Goal: Use online tool/utility: Utilize a website feature to perform a specific function

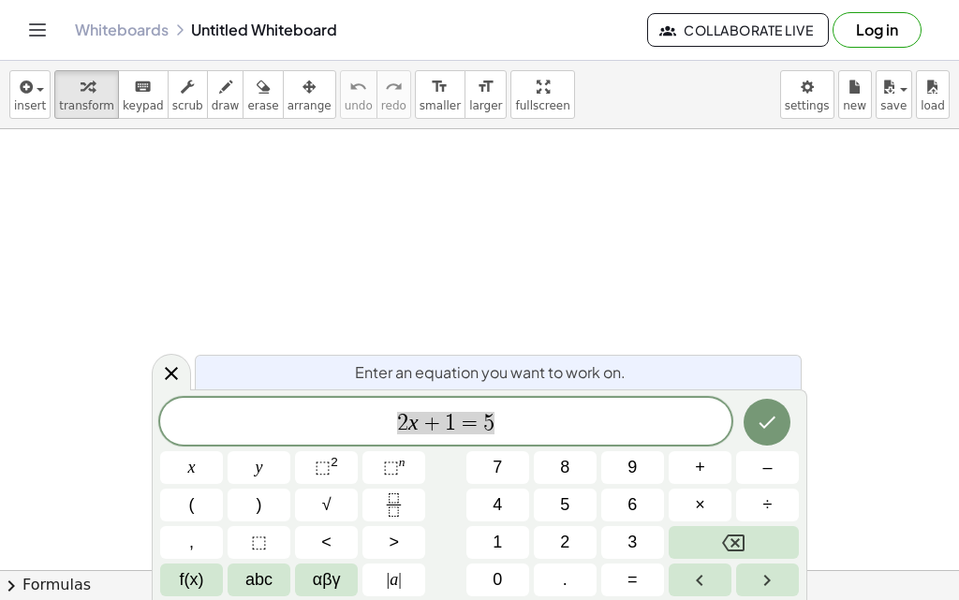
scroll to position [94, 0]
click at [482, 420] on span "2 x + 1 = 5" at bounding box center [445, 423] width 571 height 26
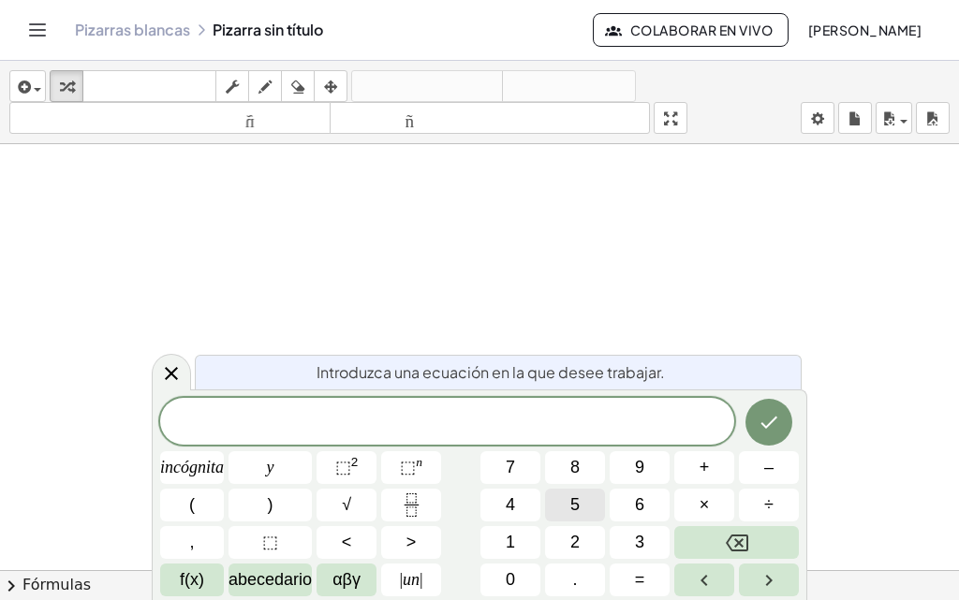
click at [482, 509] on font "5" at bounding box center [574, 504] width 9 height 19
click at [482, 506] on button "×" at bounding box center [704, 505] width 60 height 33
click at [482, 504] on button "5" at bounding box center [575, 505] width 60 height 33
click at [482, 546] on icon "Retroceso" at bounding box center [737, 543] width 22 height 22
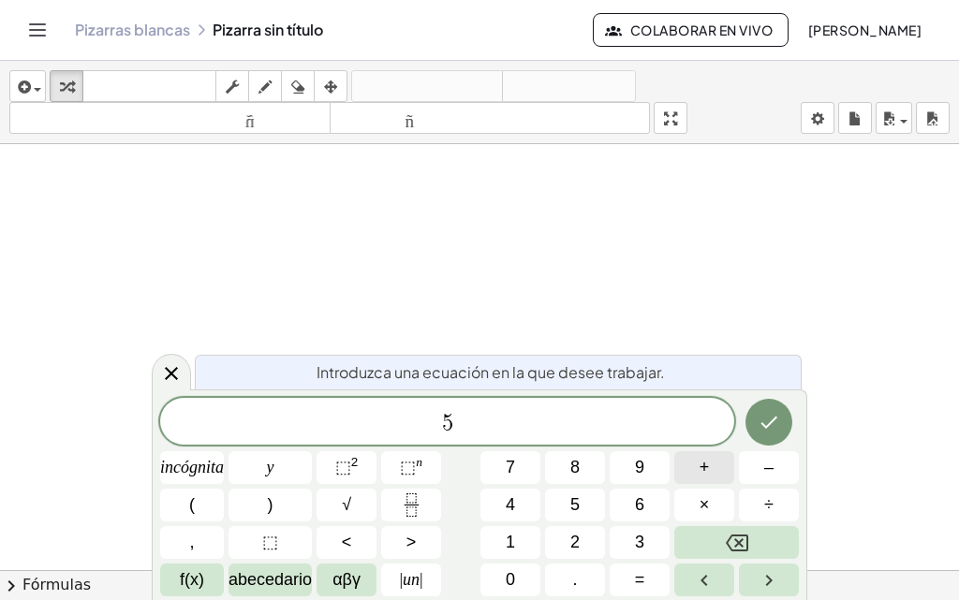
click at [482, 467] on font "+" at bounding box center [704, 467] width 10 height 19
click at [482, 507] on button "5" at bounding box center [575, 505] width 60 height 33
click at [482, 432] on icon "Hecho" at bounding box center [768, 422] width 22 height 22
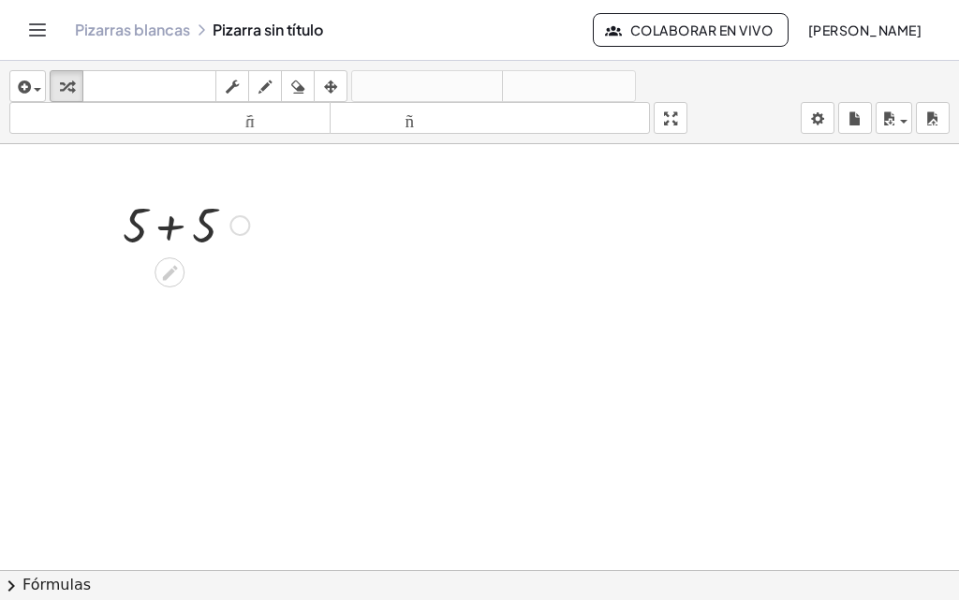
click at [174, 235] on div at bounding box center [185, 224] width 145 height 64
click at [268, 92] on icon "button" at bounding box center [264, 87] width 13 height 22
drag, startPoint x: 359, startPoint y: 227, endPoint x: 342, endPoint y: 232, distance: 17.8
click at [343, 221] on div at bounding box center [479, 500] width 959 height 899
drag, startPoint x: 342, startPoint y: 232, endPoint x: 337, endPoint y: 261, distance: 29.4
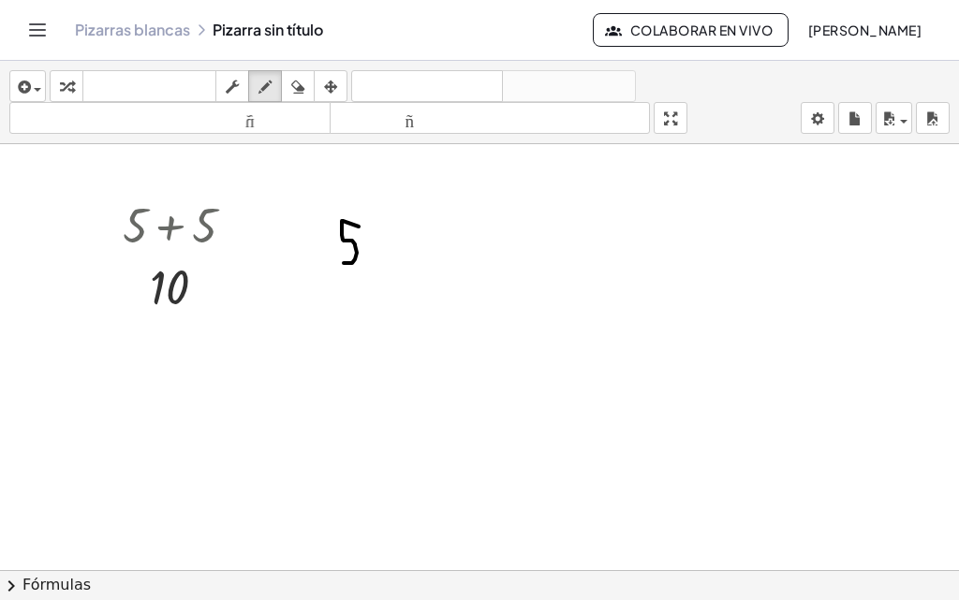
click at [338, 262] on div at bounding box center [479, 500] width 959 height 899
drag, startPoint x: 351, startPoint y: 281, endPoint x: 362, endPoint y: 305, distance: 26.8
click at [353, 298] on div at bounding box center [479, 500] width 959 height 899
drag, startPoint x: 362, startPoint y: 305, endPoint x: 319, endPoint y: 327, distance: 48.1
click at [330, 327] on div at bounding box center [479, 500] width 959 height 899
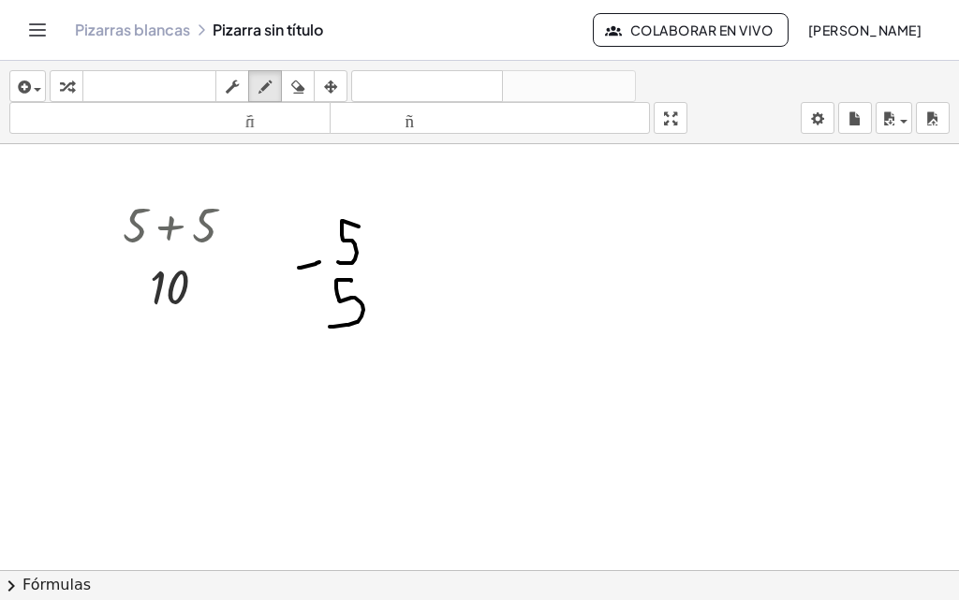
drag, startPoint x: 299, startPoint y: 268, endPoint x: 319, endPoint y: 262, distance: 21.3
click at [319, 262] on div at bounding box center [479, 500] width 959 height 899
drag, startPoint x: 304, startPoint y: 252, endPoint x: 312, endPoint y: 278, distance: 27.3
click at [312, 274] on div at bounding box center [479, 500] width 959 height 899
drag, startPoint x: 289, startPoint y: 351, endPoint x: 381, endPoint y: 351, distance: 91.7
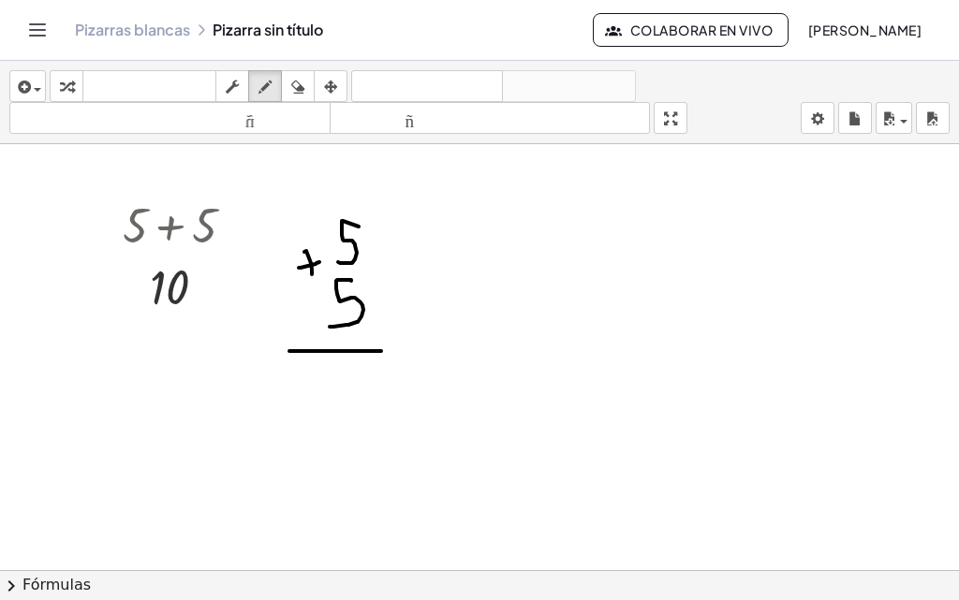
click at [381, 351] on div at bounding box center [479, 500] width 959 height 899
click at [367, 390] on div at bounding box center [479, 500] width 959 height 899
click at [367, 388] on div at bounding box center [479, 500] width 959 height 899
click at [369, 390] on div at bounding box center [479, 500] width 959 height 899
drag, startPoint x: 319, startPoint y: 384, endPoint x: 319, endPoint y: 431, distance: 46.8
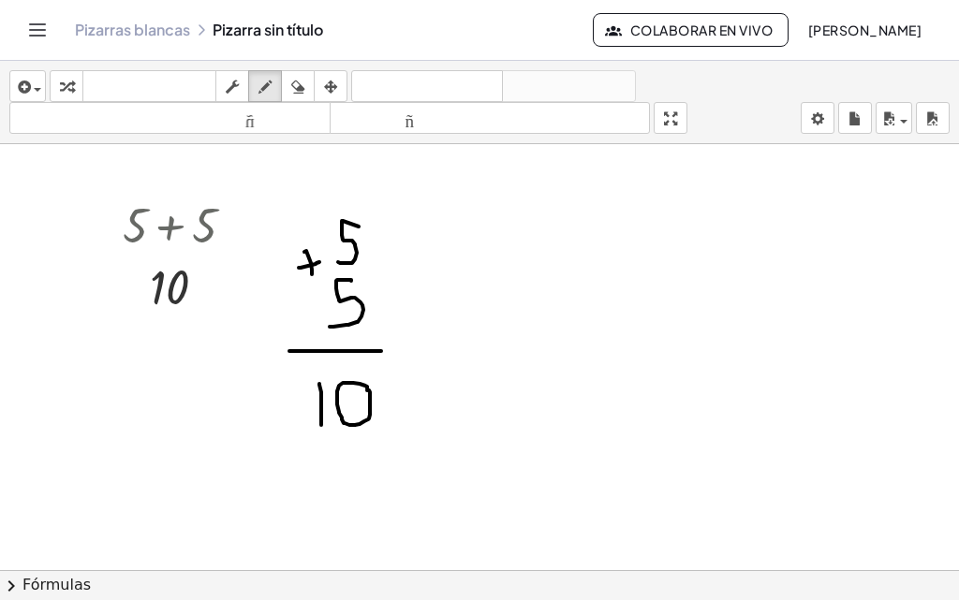
click at [319, 431] on div at bounding box center [479, 500] width 959 height 899
click at [266, 92] on icon "button" at bounding box center [264, 87] width 13 height 22
click at [299, 83] on icon "button" at bounding box center [297, 87] width 13 height 22
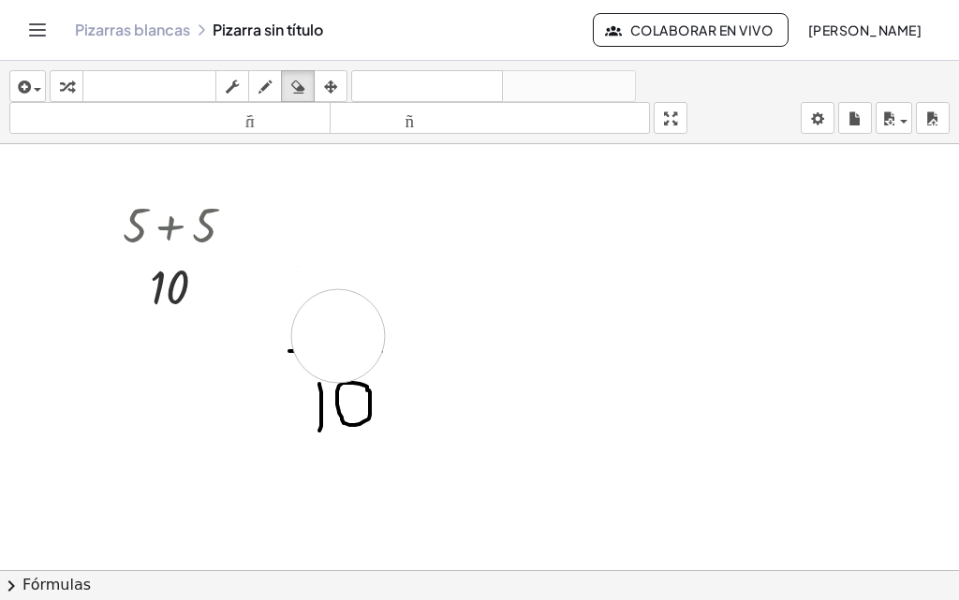
drag, startPoint x: 347, startPoint y: 229, endPoint x: 254, endPoint y: 334, distance: 140.6
click at [371, 211] on div at bounding box center [479, 500] width 959 height 899
drag, startPoint x: 254, startPoint y: 334, endPoint x: 345, endPoint y: 429, distance: 131.7
click at [356, 394] on div at bounding box center [479, 500] width 959 height 899
drag, startPoint x: 345, startPoint y: 429, endPoint x: 325, endPoint y: 330, distance: 101.3
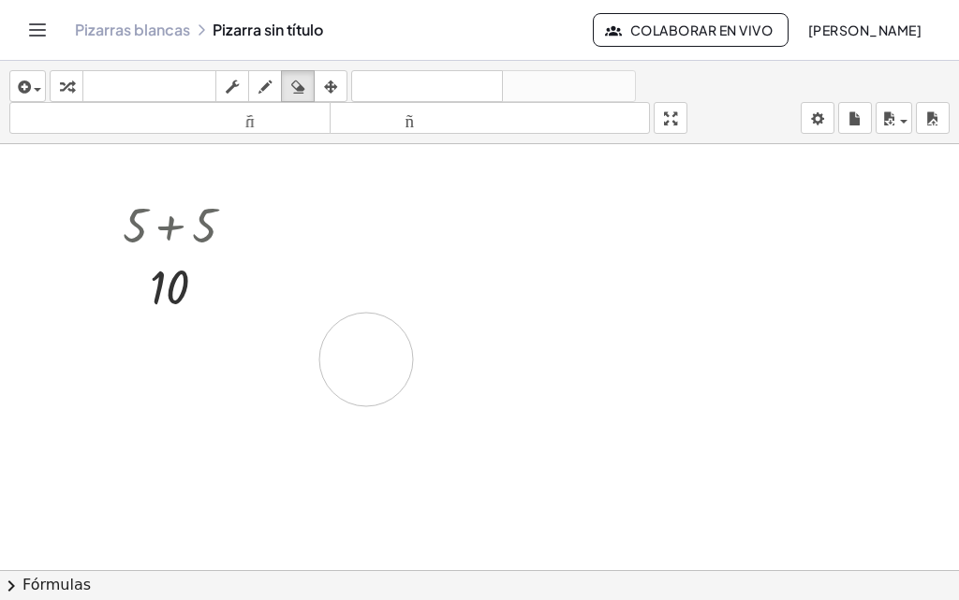
click at [351, 351] on div at bounding box center [479, 500] width 959 height 899
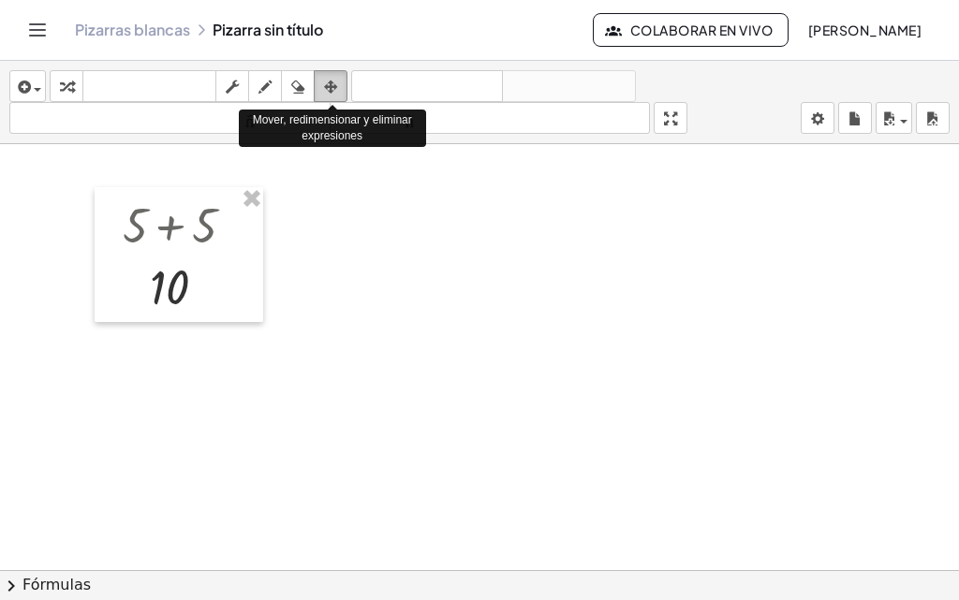
click at [327, 96] on icon "button" at bounding box center [330, 87] width 13 height 22
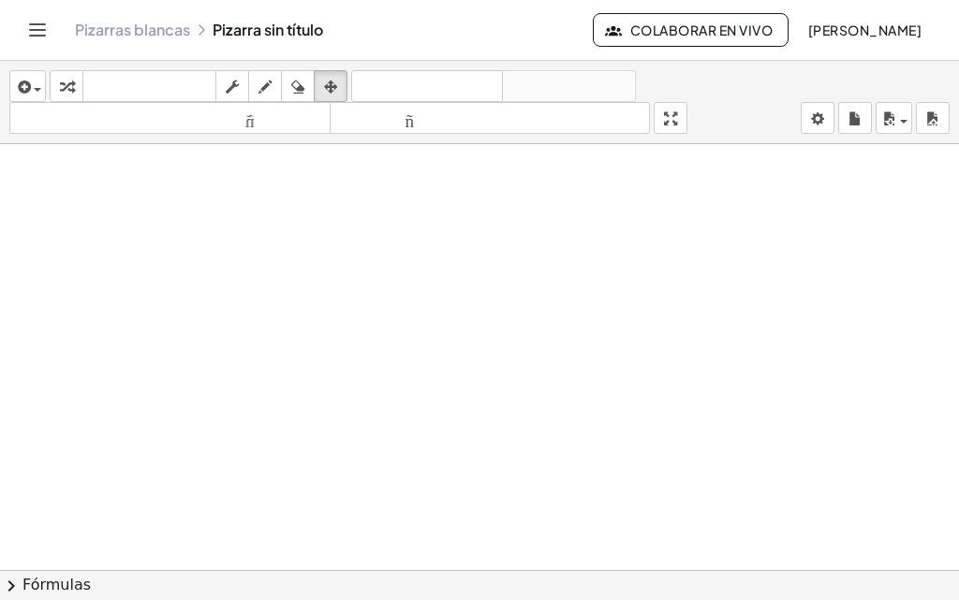
click at [323, 220] on div at bounding box center [479, 500] width 959 height 899
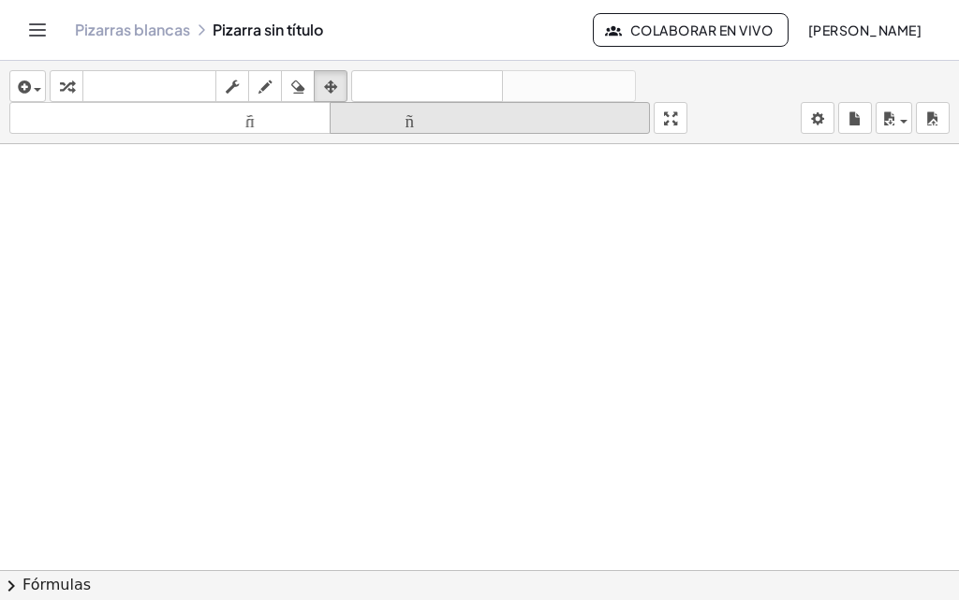
click at [470, 127] on icon "tamaño_del_formato" at bounding box center [490, 119] width 312 height 22
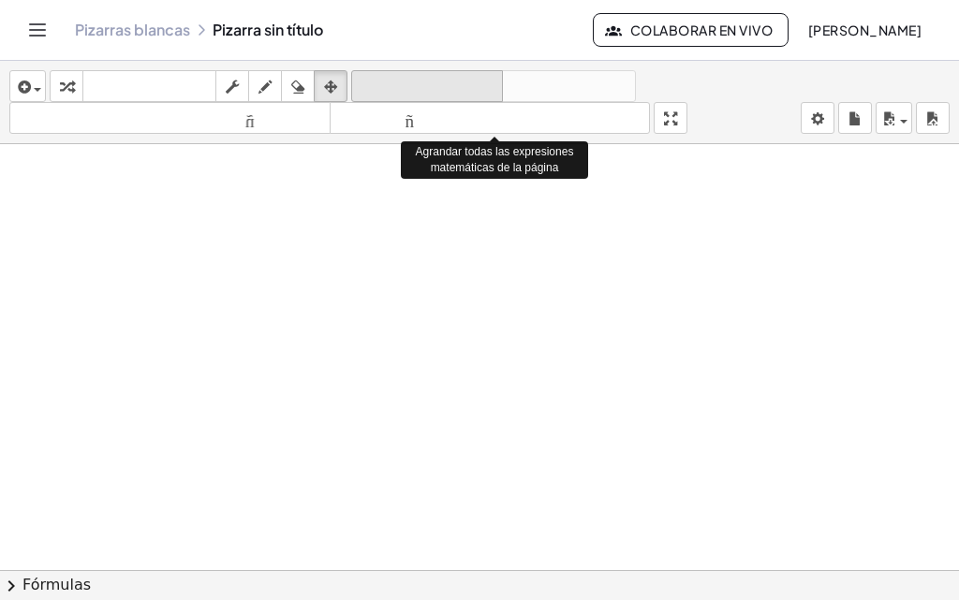
click at [450, 70] on button "deshacer deshacer" at bounding box center [427, 86] width 152 height 32
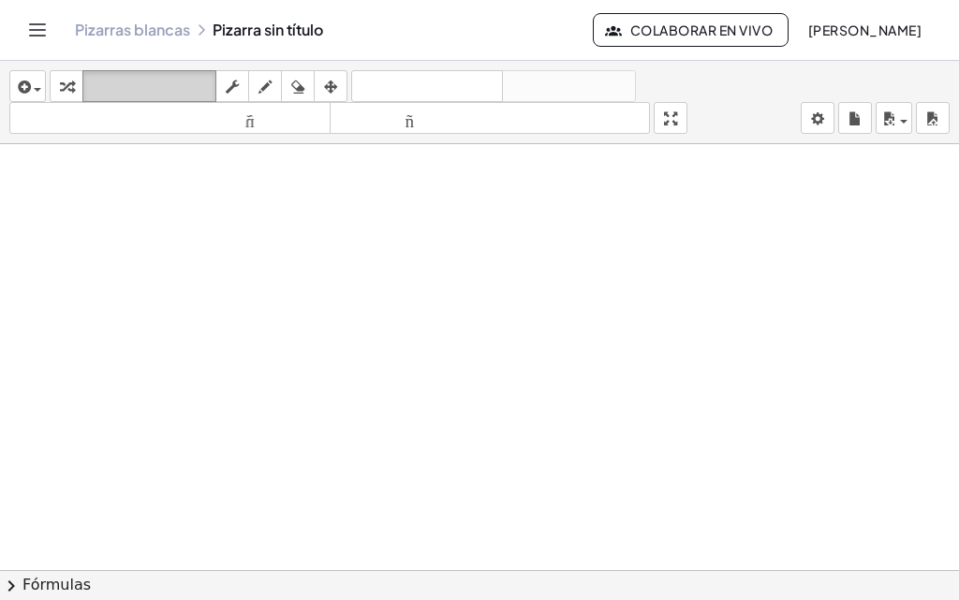
click at [175, 81] on font "teclado" at bounding box center [149, 87] width 125 height 18
click at [1, 93] on div "insertar Seleccione uno: Expresión matemática Función Texto Vídeo de YouTube Gr…" at bounding box center [479, 102] width 959 height 83
click at [20, 89] on icon "button" at bounding box center [22, 87] width 17 height 22
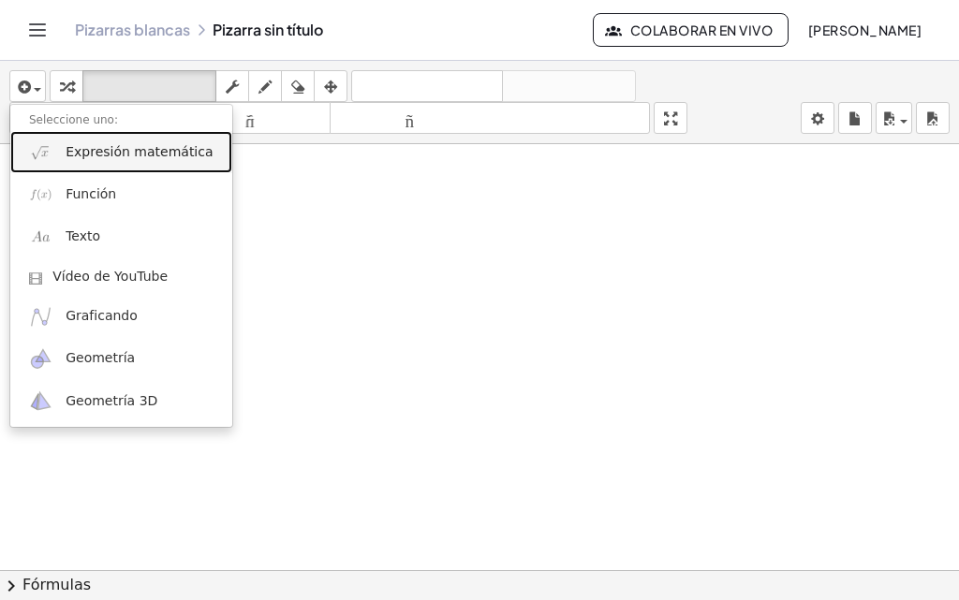
click at [151, 151] on font "Expresión matemática" at bounding box center [139, 151] width 147 height 15
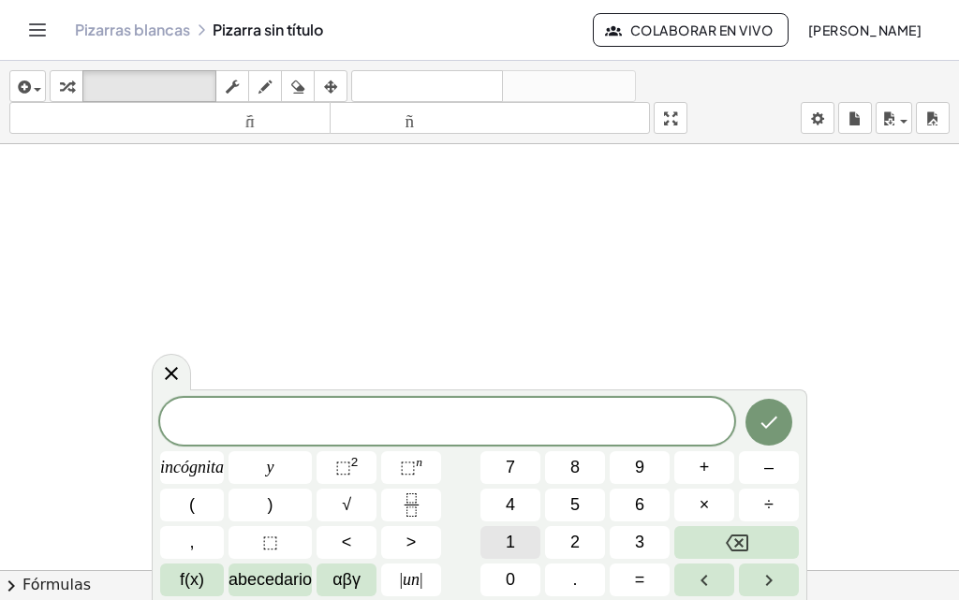
click at [482, 535] on font "1" at bounding box center [510, 542] width 9 height 19
click at [482, 565] on button "0" at bounding box center [510, 580] width 60 height 33
click at [482, 493] on button "×" at bounding box center [704, 505] width 60 height 33
click at [482, 536] on button "1" at bounding box center [510, 542] width 60 height 33
click at [482, 524] on div "1 0 · 1 ​ incógnita y ⬚ 2 ⬚ n 7 8 9 + – ( ) √ 4 5 6 × ÷ , ⬚ < > 1 2 3 f(x) abec…" at bounding box center [479, 497] width 638 height 198
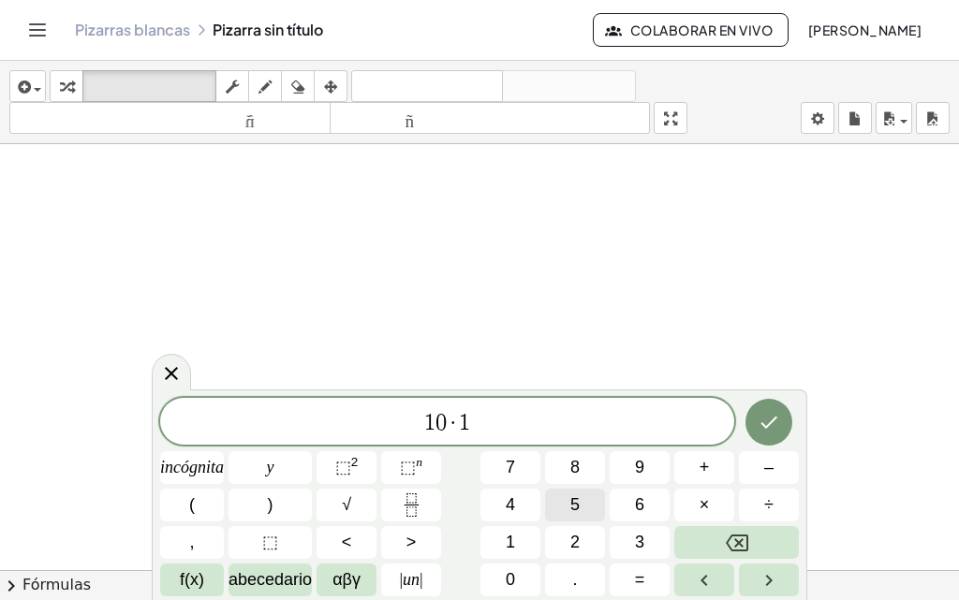
click at [482, 507] on button "5" at bounding box center [575, 505] width 60 height 33
click at [482, 420] on icon "Hecho" at bounding box center [768, 422] width 22 height 22
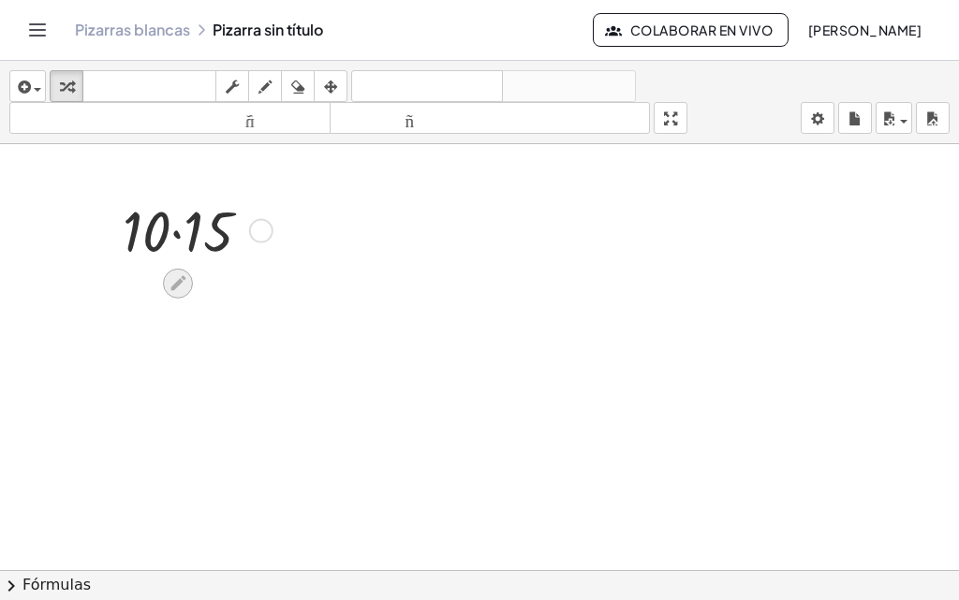
click at [181, 276] on icon at bounding box center [178, 283] width 20 height 20
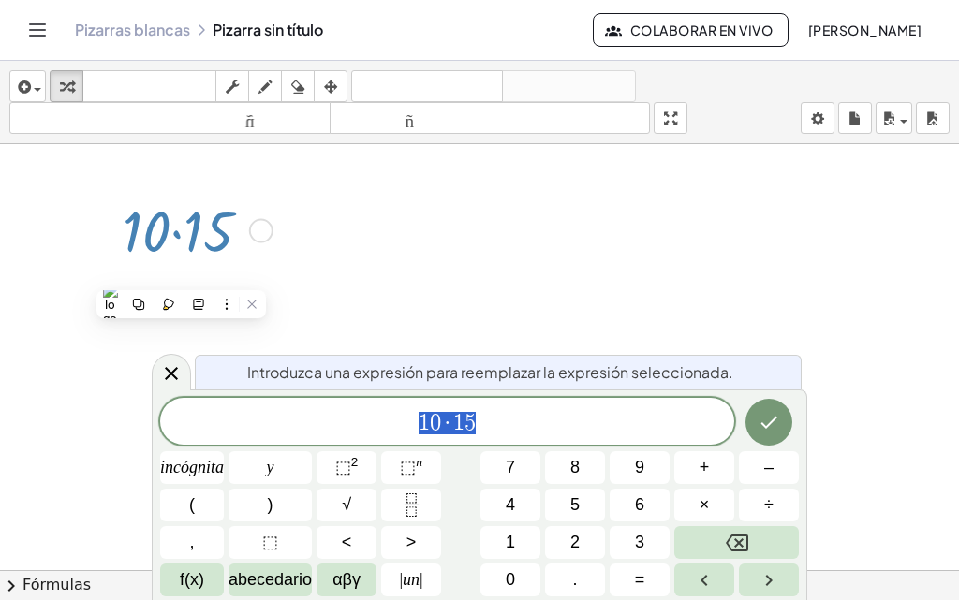
click at [345, 257] on div at bounding box center [479, 500] width 959 height 899
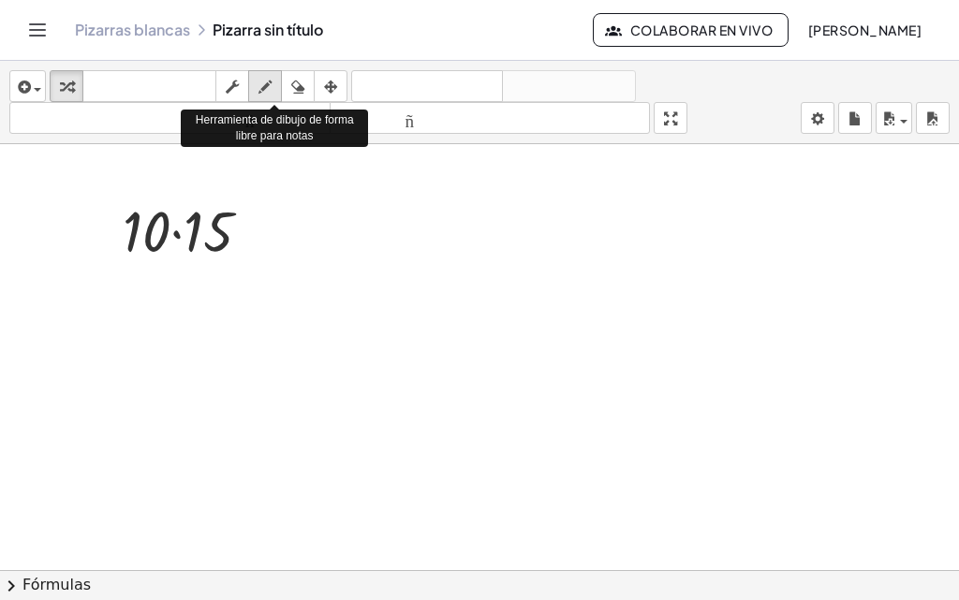
click at [263, 84] on icon "button" at bounding box center [264, 87] width 13 height 22
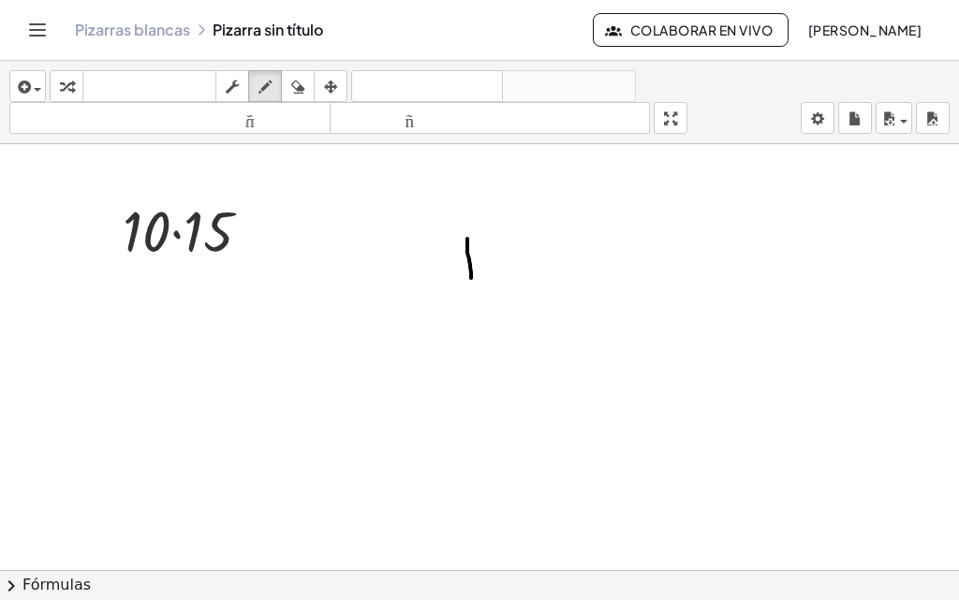
drag, startPoint x: 467, startPoint y: 239, endPoint x: 471, endPoint y: 279, distance: 40.4
click at [471, 279] on div at bounding box center [479, 500] width 959 height 899
click at [482, 246] on div at bounding box center [479, 500] width 959 height 899
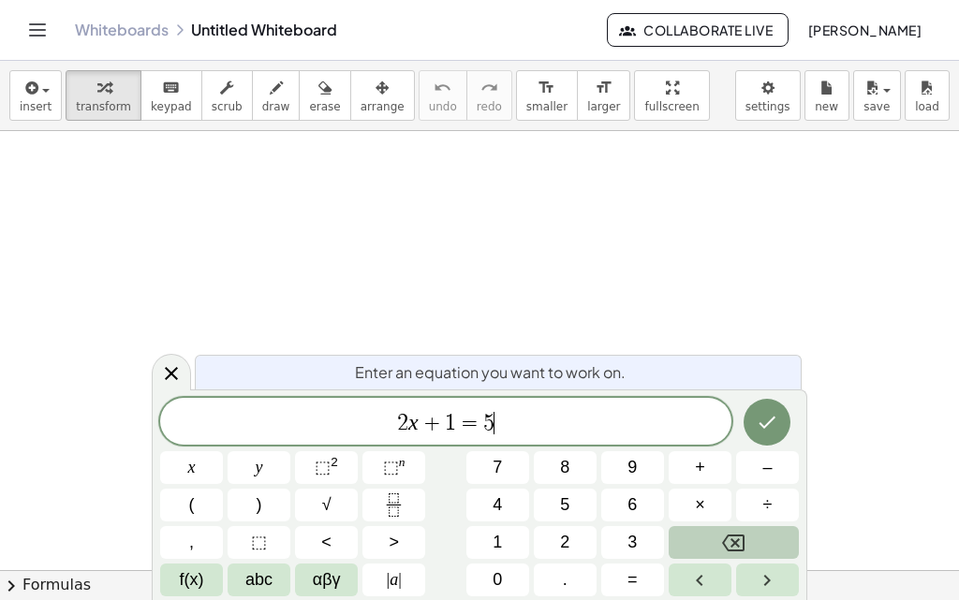
click at [715, 556] on button "Backspace" at bounding box center [733, 542] width 130 height 33
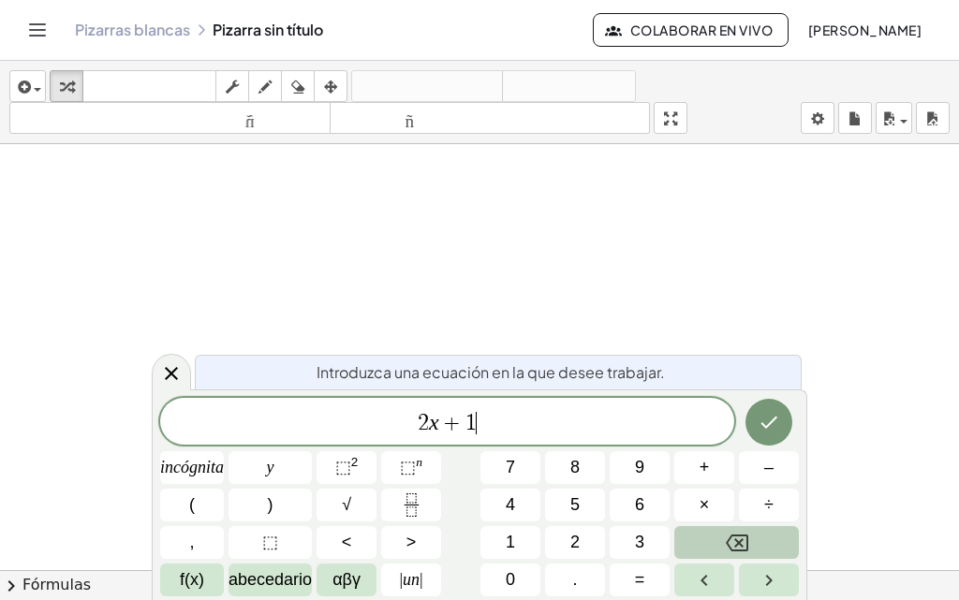
click at [715, 556] on button "Retroceso" at bounding box center [736, 542] width 125 height 33
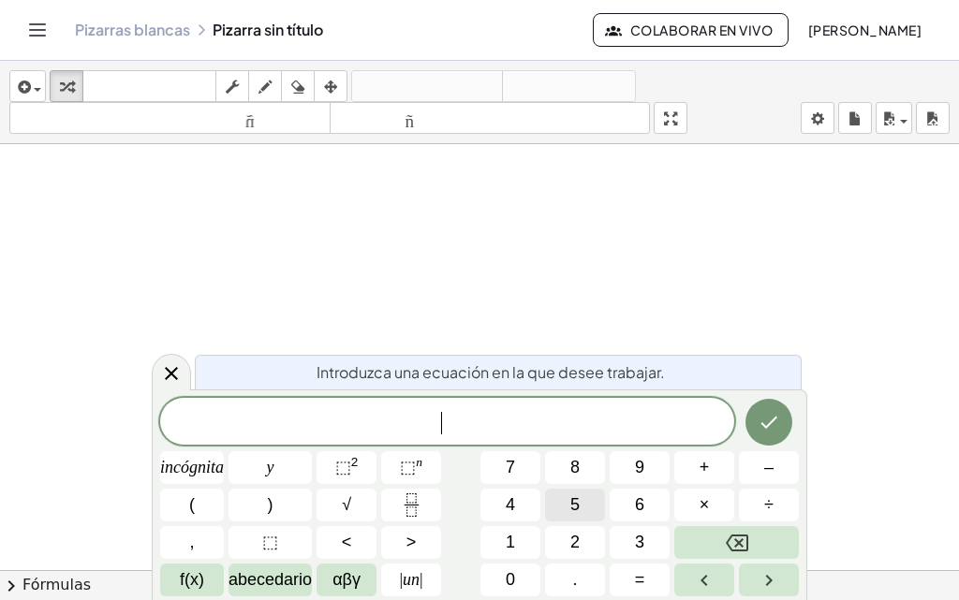
click at [584, 513] on button "5" at bounding box center [575, 505] width 60 height 33
click at [688, 499] on button "×" at bounding box center [704, 505] width 60 height 33
click at [634, 494] on button "6" at bounding box center [639, 505] width 60 height 33
click at [773, 430] on icon "Hecho" at bounding box center [768, 422] width 22 height 22
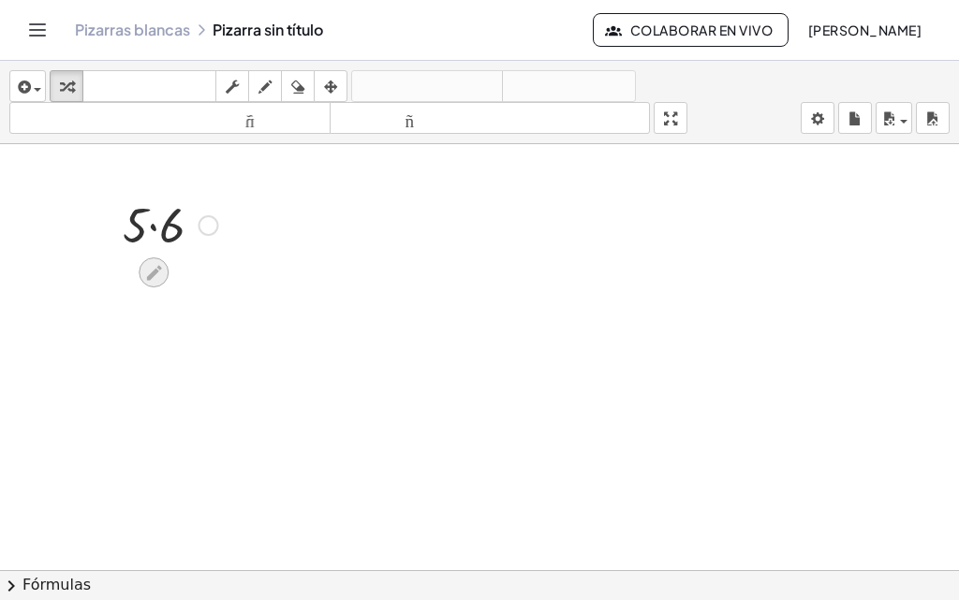
click at [159, 270] on icon at bounding box center [153, 272] width 15 height 15
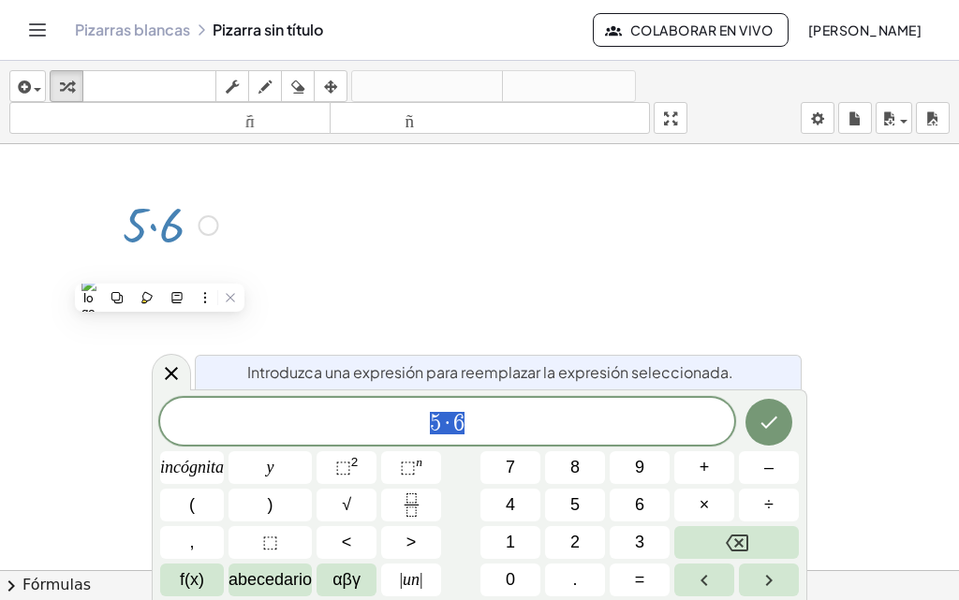
click at [474, 430] on span "5 · 6" at bounding box center [447, 423] width 574 height 26
click at [511, 533] on font "1" at bounding box center [510, 542] width 9 height 19
click at [755, 433] on button "Hecho" at bounding box center [768, 422] width 47 height 47
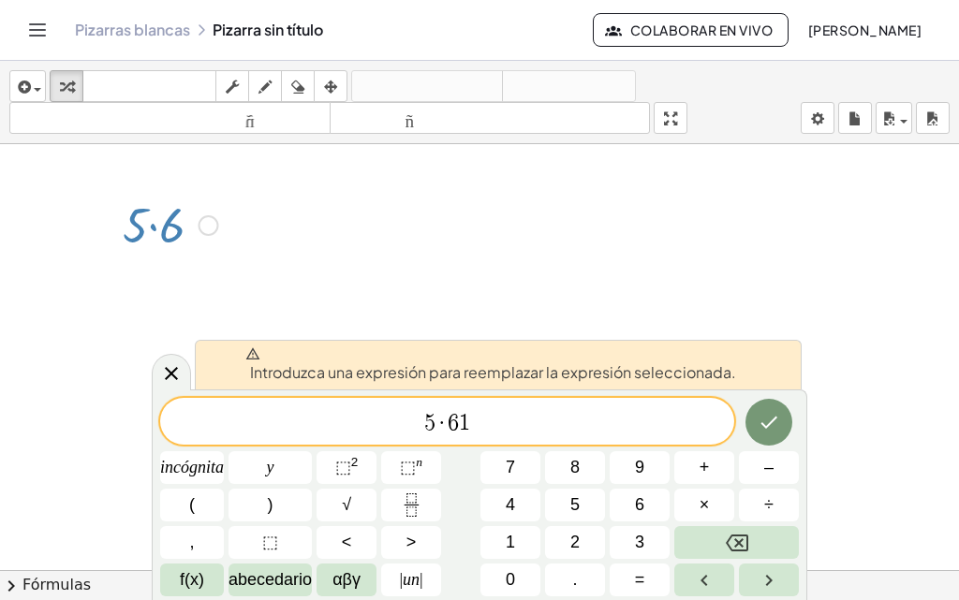
click at [147, 213] on div at bounding box center [170, 224] width 114 height 64
click at [142, 223] on div at bounding box center [170, 224] width 114 height 64
click at [759, 423] on icon "Hecho" at bounding box center [768, 422] width 22 height 22
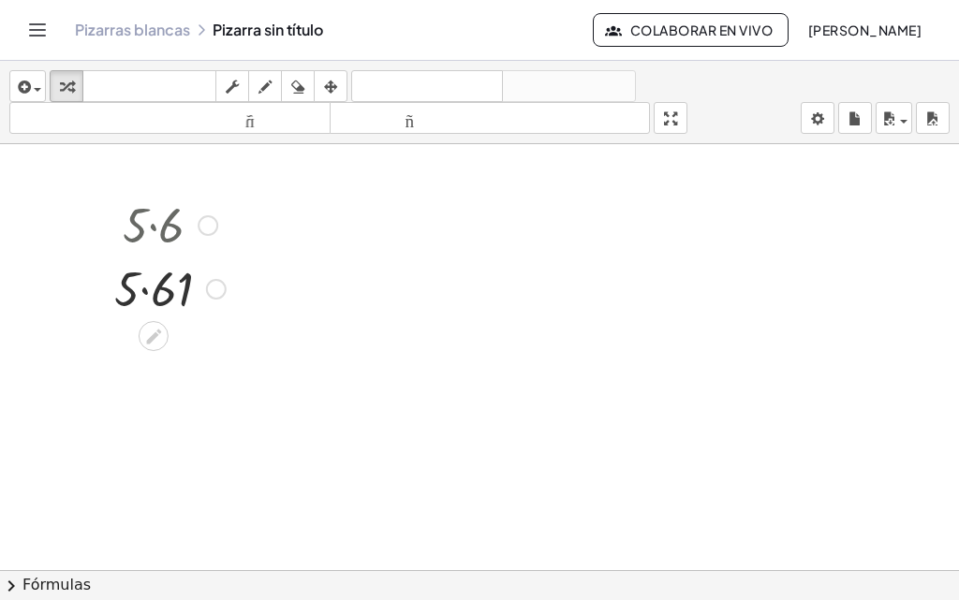
click at [211, 216] on div at bounding box center [208, 225] width 21 height 21
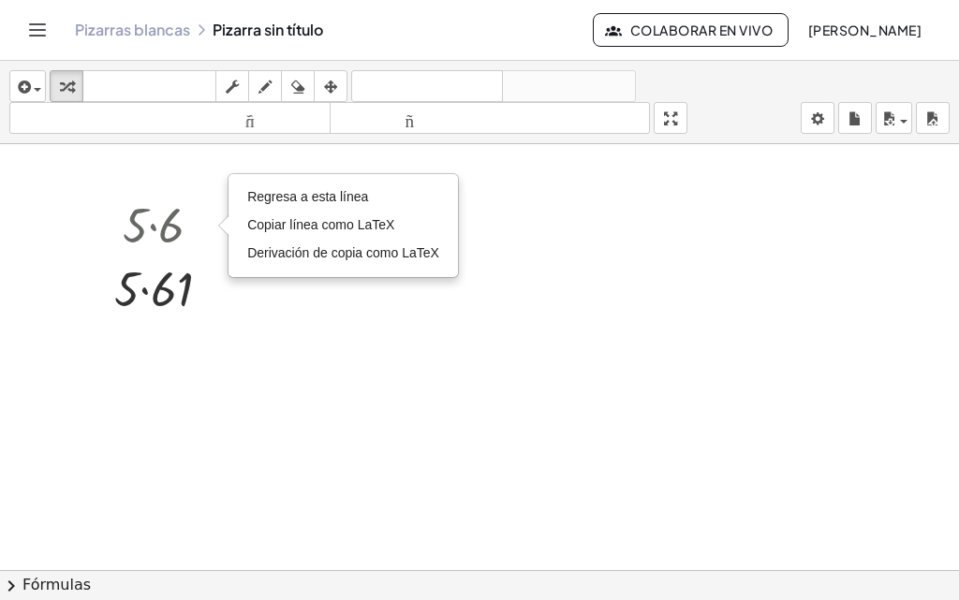
click at [358, 285] on div at bounding box center [479, 593] width 959 height 899
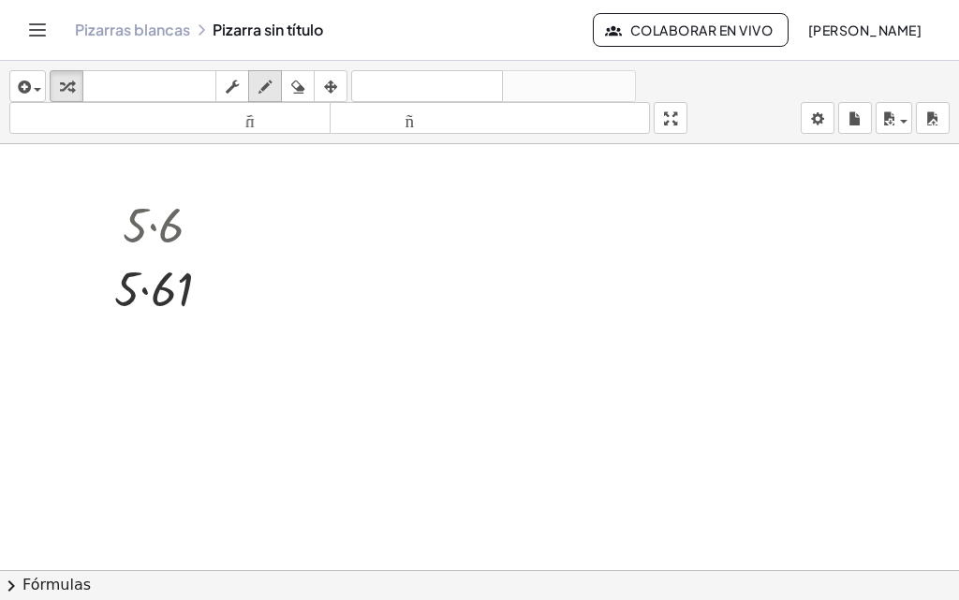
click at [270, 88] on icon "button" at bounding box center [264, 87] width 13 height 22
drag, startPoint x: 475, startPoint y: 245, endPoint x: 406, endPoint y: 301, distance: 87.9
click at [413, 302] on div at bounding box center [479, 593] width 959 height 899
drag, startPoint x: 374, startPoint y: 342, endPoint x: 406, endPoint y: 387, distance: 55.6
click at [406, 387] on div at bounding box center [479, 593] width 959 height 899
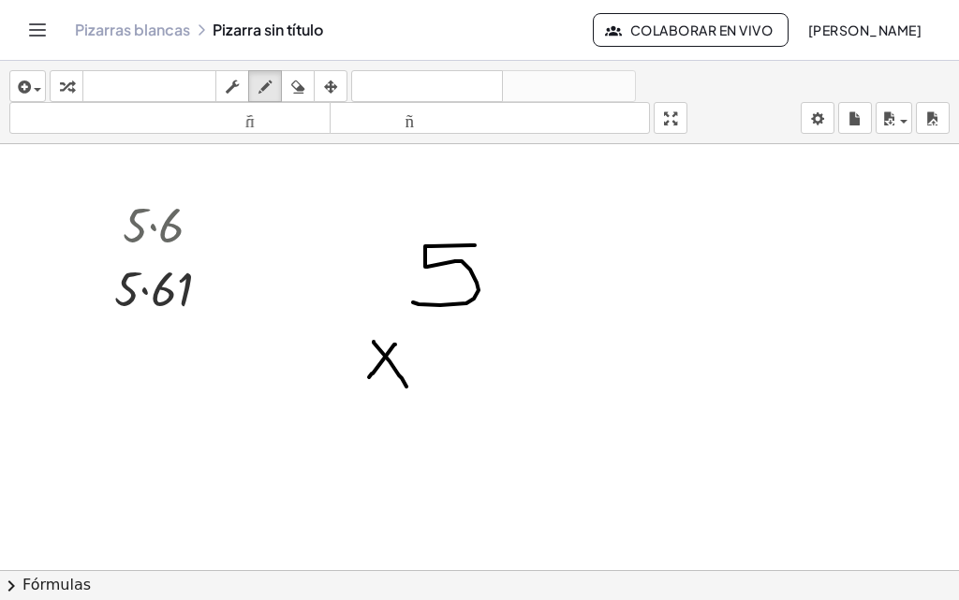
drag, startPoint x: 395, startPoint y: 345, endPoint x: 362, endPoint y: 384, distance: 51.2
click at [364, 383] on div at bounding box center [479, 593] width 959 height 899
drag, startPoint x: 433, startPoint y: 349, endPoint x: 428, endPoint y: 392, distance: 43.3
click at [428, 392] on div at bounding box center [479, 593] width 959 height 899
drag, startPoint x: 436, startPoint y: 374, endPoint x: 420, endPoint y: 385, distance: 19.0
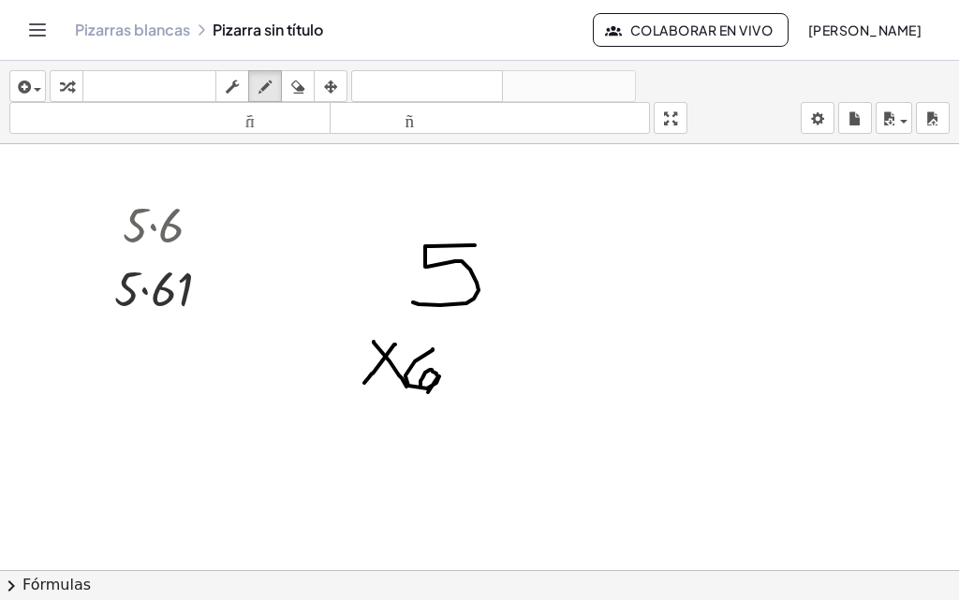
click at [420, 385] on div at bounding box center [479, 593] width 959 height 899
drag, startPoint x: 467, startPoint y: 345, endPoint x: 455, endPoint y: 392, distance: 48.4
click at [473, 380] on div at bounding box center [479, 593] width 959 height 899
drag, startPoint x: 357, startPoint y: 408, endPoint x: 488, endPoint y: 404, distance: 131.1
click at [488, 404] on div at bounding box center [479, 593] width 959 height 899
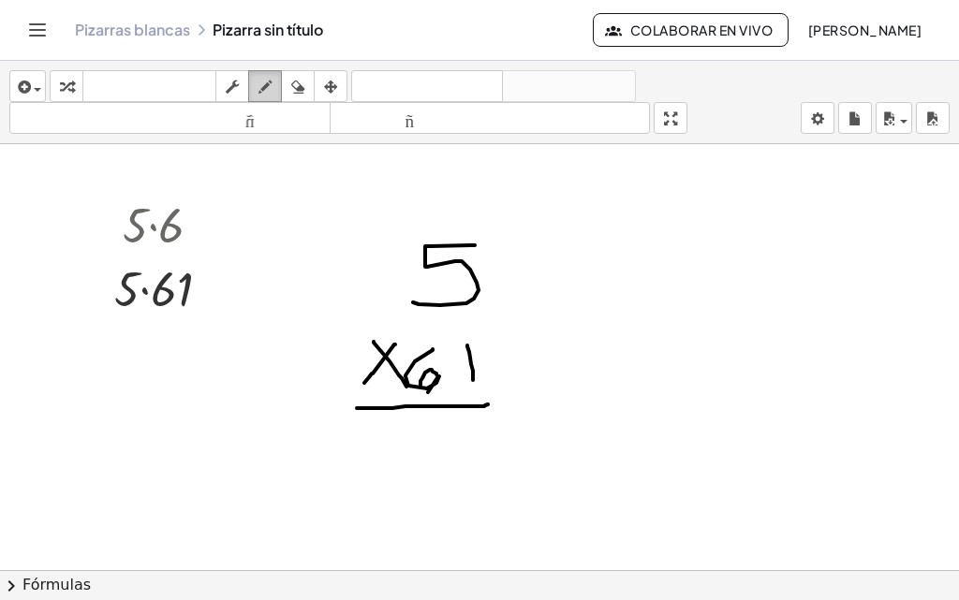
click at [270, 85] on icon "button" at bounding box center [264, 87] width 13 height 22
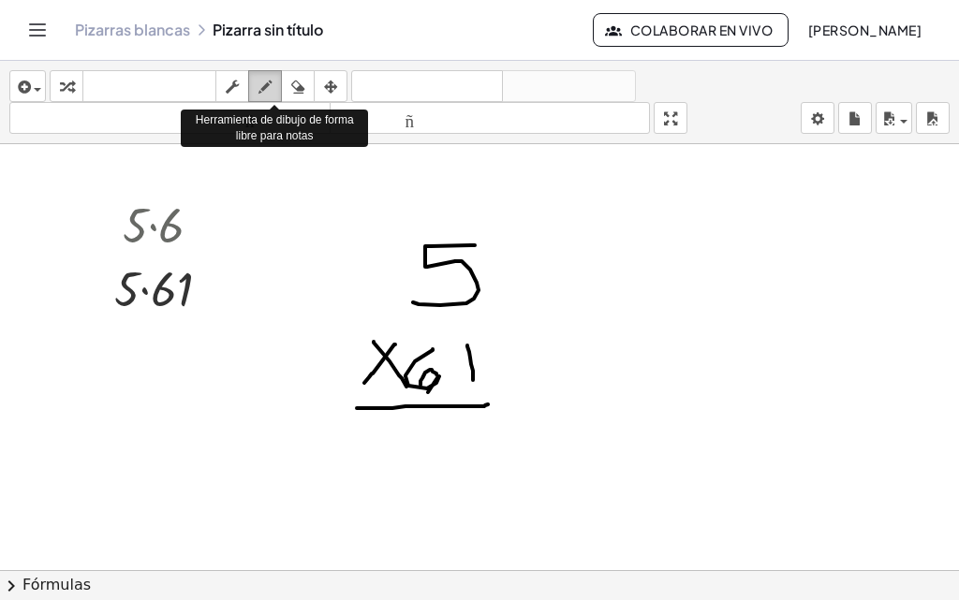
click at [270, 85] on icon "button" at bounding box center [264, 87] width 13 height 22
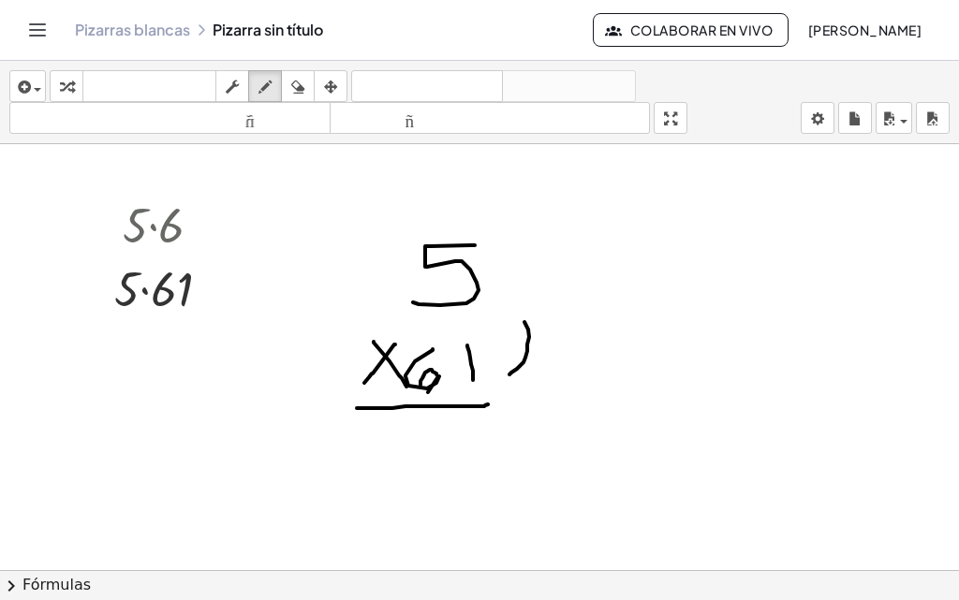
drag, startPoint x: 509, startPoint y: 374, endPoint x: 522, endPoint y: 320, distance: 55.9
click at [522, 320] on div at bounding box center [479, 593] width 959 height 899
drag, startPoint x: 516, startPoint y: 329, endPoint x: 527, endPoint y: 309, distance: 22.6
click at [527, 309] on div at bounding box center [479, 593] width 959 height 899
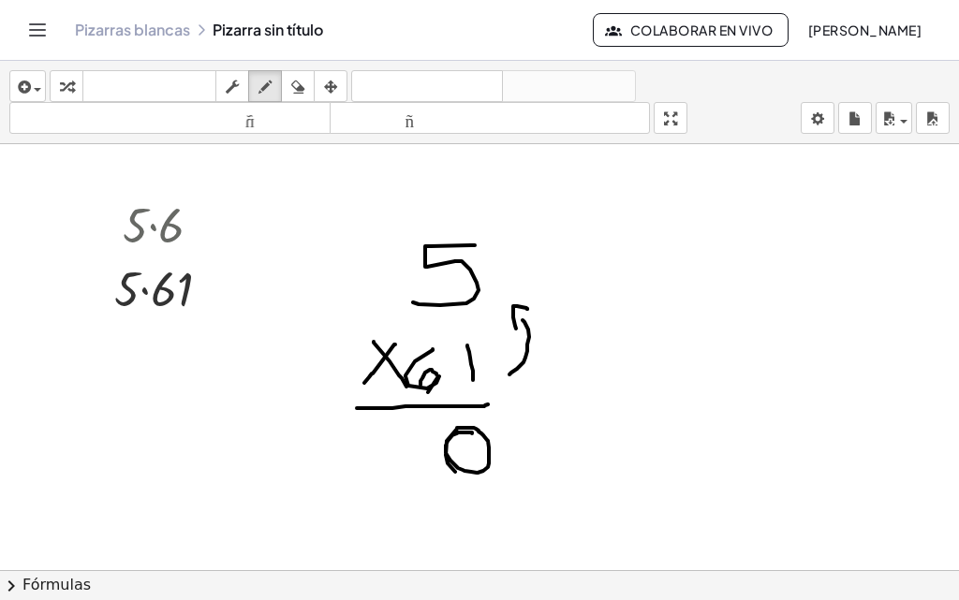
drag, startPoint x: 472, startPoint y: 433, endPoint x: 482, endPoint y: 462, distance: 30.8
click at [482, 469] on div at bounding box center [479, 593] width 959 height 899
click at [482, 468] on div at bounding box center [479, 593] width 959 height 899
click at [297, 90] on icon "button" at bounding box center [297, 87] width 13 height 22
drag, startPoint x: 459, startPoint y: 444, endPoint x: 450, endPoint y: 464, distance: 22.3
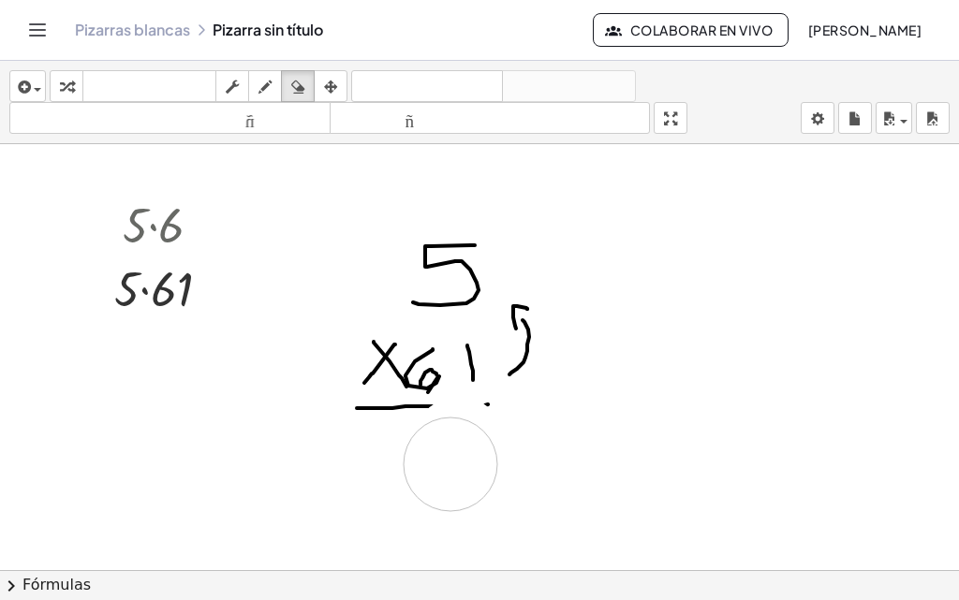
click at [450, 464] on div at bounding box center [479, 593] width 959 height 899
click at [265, 98] on button "dibujar" at bounding box center [265, 86] width 34 height 32
drag, startPoint x: 426, startPoint y: 408, endPoint x: 499, endPoint y: 414, distance: 73.2
click at [499, 414] on div at bounding box center [479, 593] width 959 height 899
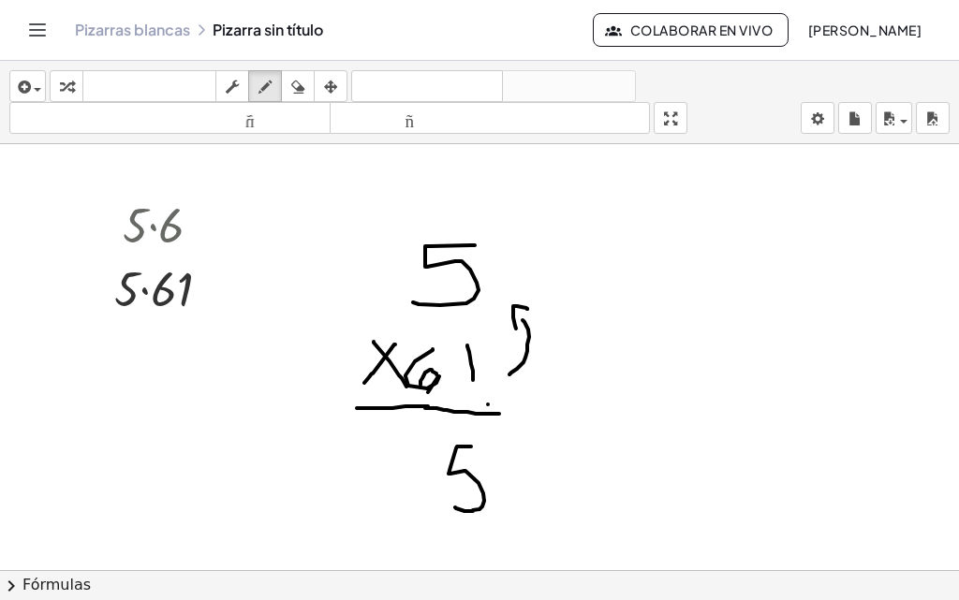
drag, startPoint x: 471, startPoint y: 447, endPoint x: 439, endPoint y: 499, distance: 61.3
click at [440, 503] on div at bounding box center [479, 593] width 959 height 899
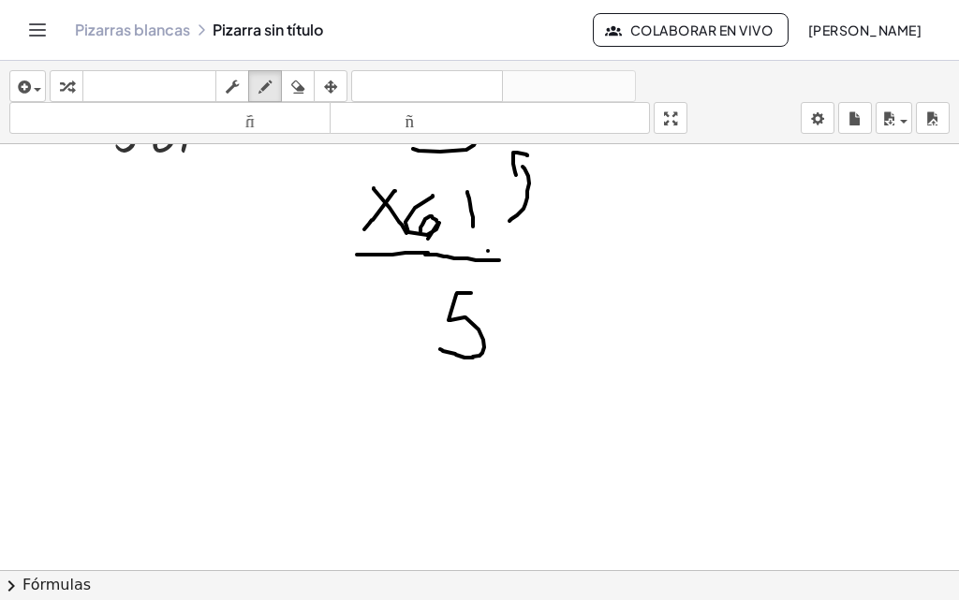
scroll to position [187, 0]
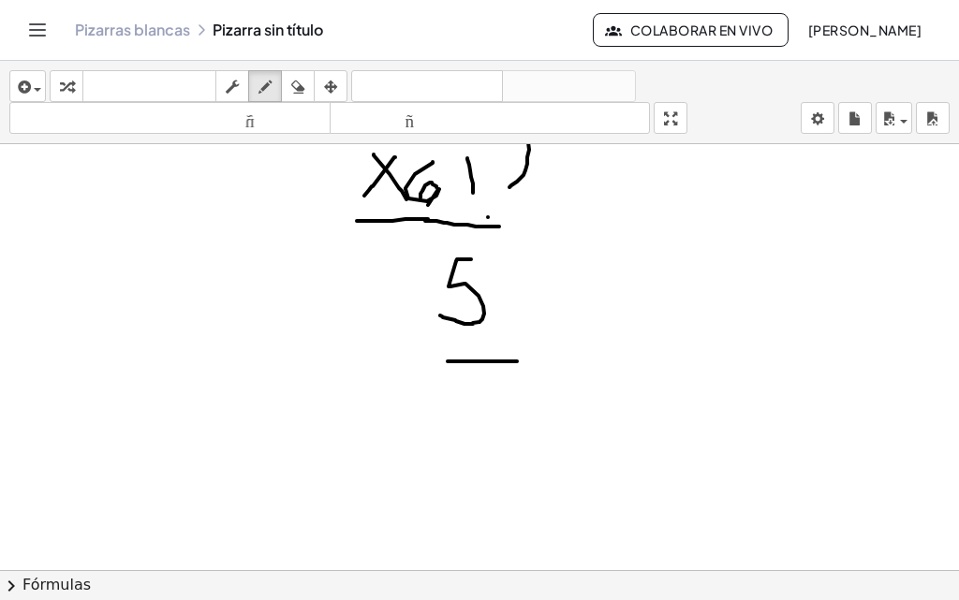
drag, startPoint x: 447, startPoint y: 361, endPoint x: 517, endPoint y: 361, distance: 69.3
click at [517, 361] on div at bounding box center [479, 406] width 959 height 899
drag, startPoint x: 348, startPoint y: 395, endPoint x: 389, endPoint y: 415, distance: 45.6
click at [389, 415] on div at bounding box center [479, 406] width 959 height 899
click at [390, 415] on div at bounding box center [479, 406] width 959 height 899
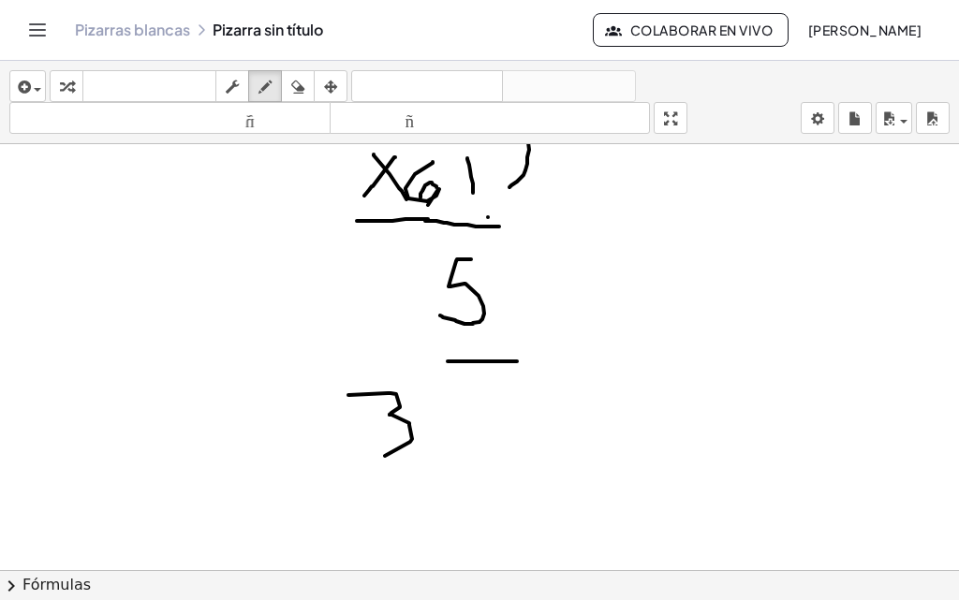
drag, startPoint x: 409, startPoint y: 425, endPoint x: 374, endPoint y: 456, distance: 47.1
click at [376, 457] on div at bounding box center [479, 406] width 959 height 899
drag, startPoint x: 421, startPoint y: 398, endPoint x: 419, endPoint y: 415, distance: 17.0
click at [419, 412] on div at bounding box center [479, 406] width 959 height 899
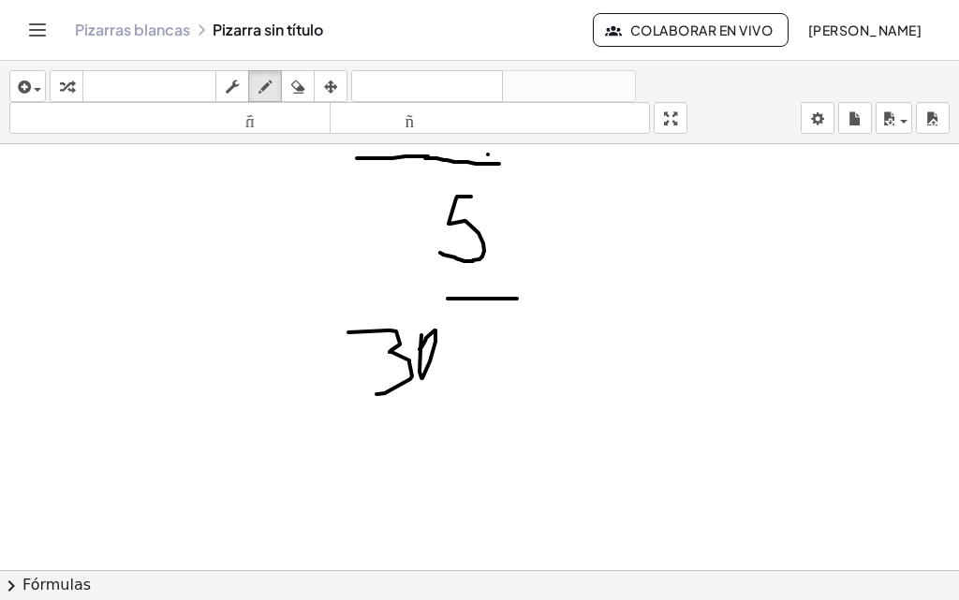
scroll to position [281, 0]
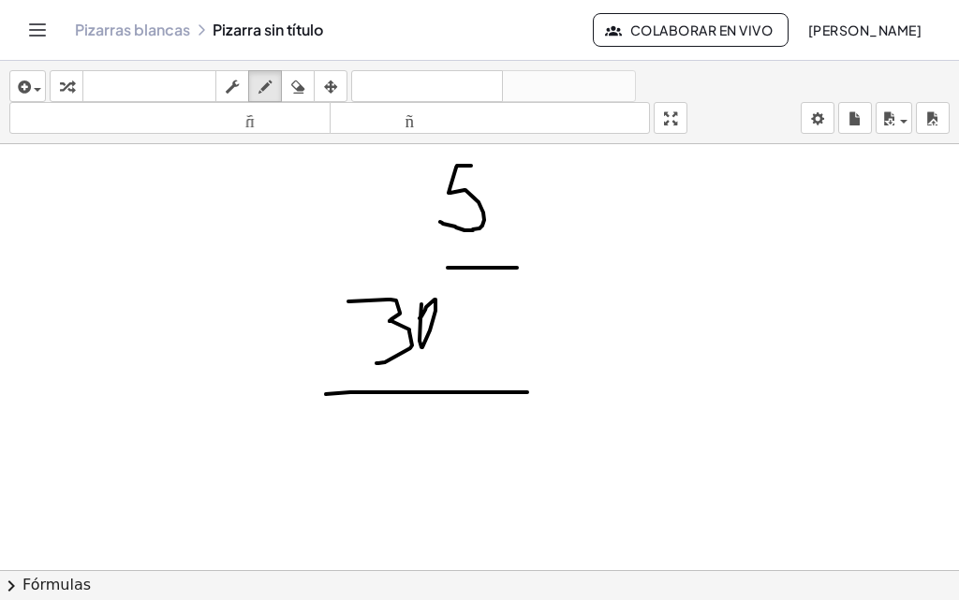
drag, startPoint x: 326, startPoint y: 394, endPoint x: 527, endPoint y: 392, distance: 201.3
click at [527, 392] on div at bounding box center [479, 312] width 959 height 899
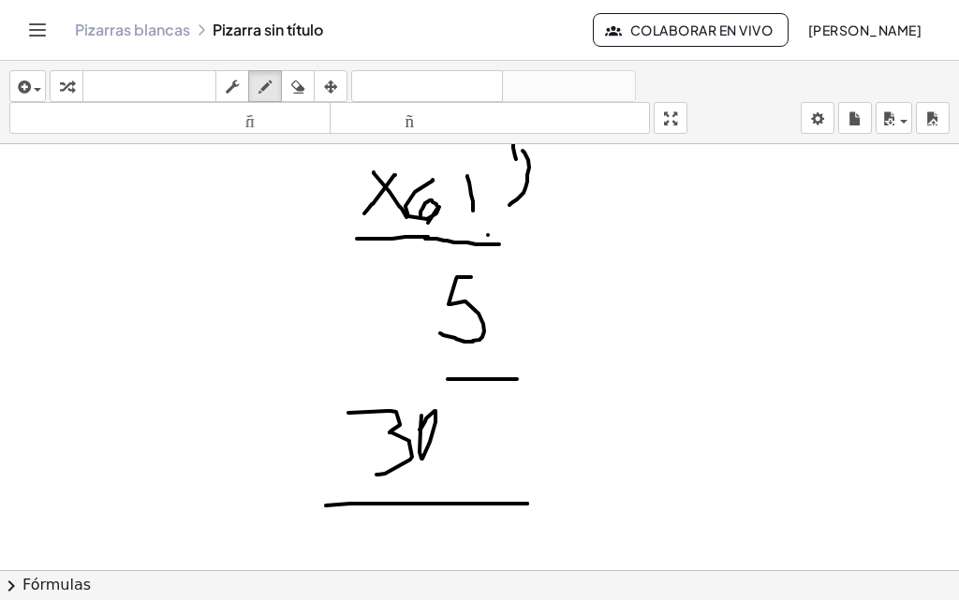
scroll to position [0, 0]
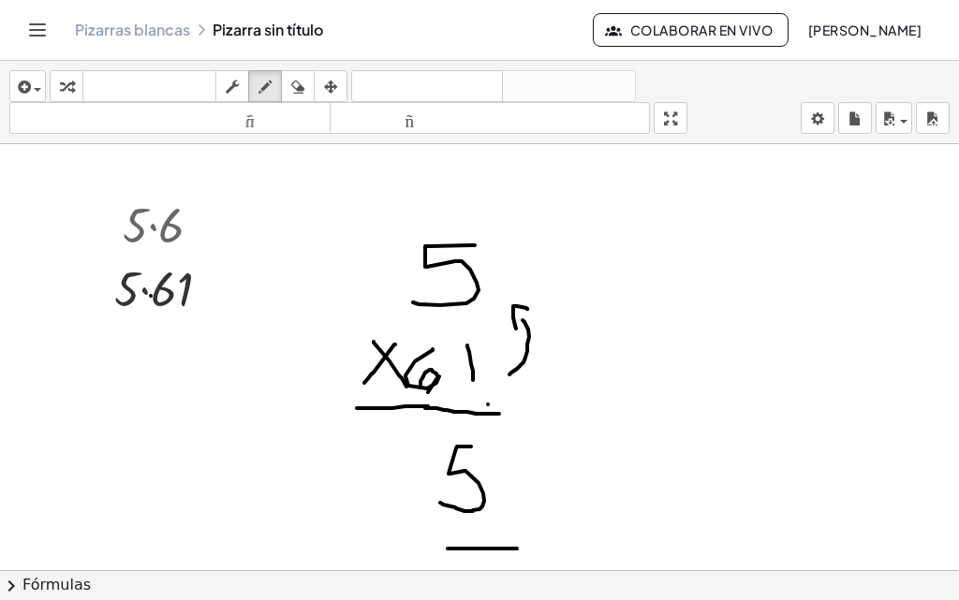
click at [151, 296] on div at bounding box center [479, 593] width 959 height 899
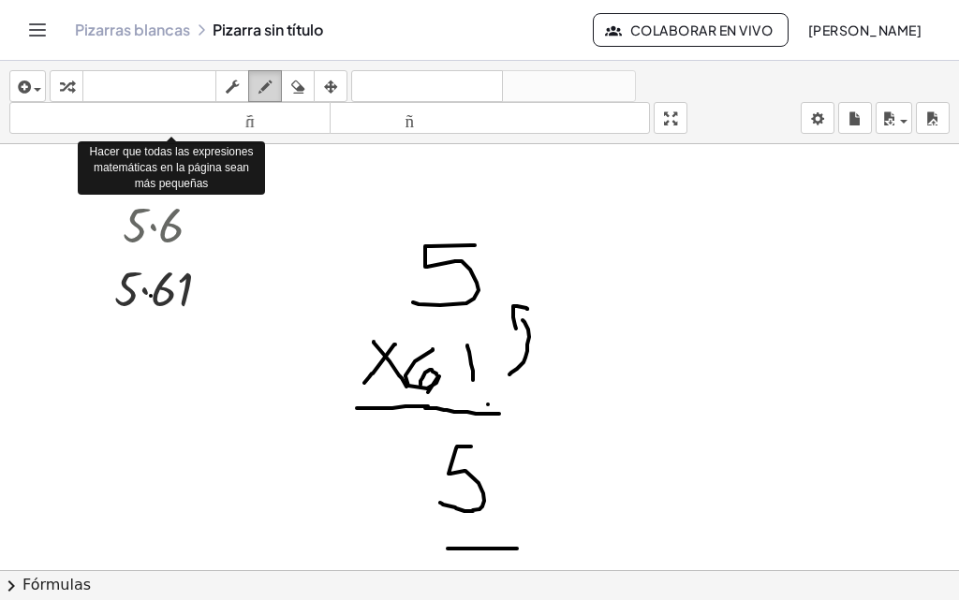
click at [271, 86] on icon "button" at bounding box center [264, 87] width 13 height 22
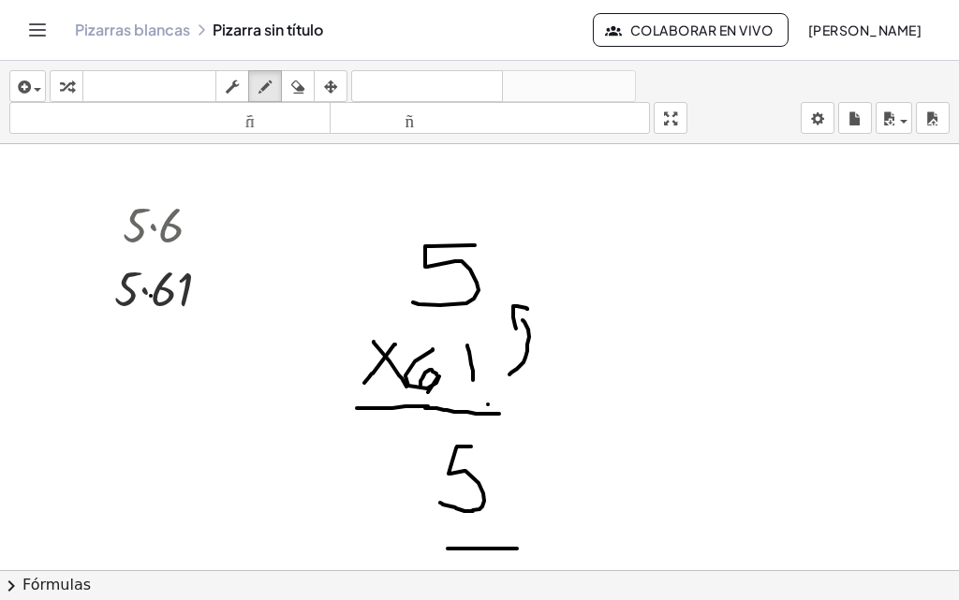
click at [167, 281] on div at bounding box center [479, 593] width 959 height 899
click at [271, 78] on icon "button" at bounding box center [264, 87] width 13 height 22
click at [239, 84] on icon "button" at bounding box center [232, 87] width 13 height 22
click at [155, 297] on div at bounding box center [170, 288] width 130 height 64
click at [159, 275] on div at bounding box center [170, 288] width 130 height 64
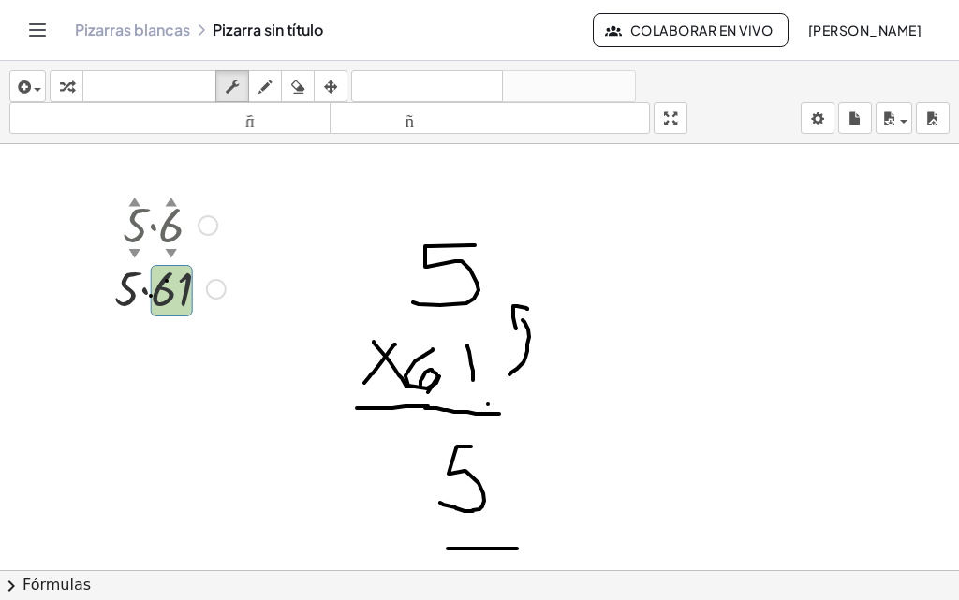
click at [174, 231] on div at bounding box center [170, 224] width 130 height 64
drag, startPoint x: 175, startPoint y: 235, endPoint x: 217, endPoint y: 239, distance: 42.3
click at [217, 239] on div at bounding box center [170, 224] width 130 height 64
click at [172, 251] on font "▼" at bounding box center [172, 252] width 12 height 14
drag, startPoint x: 172, startPoint y: 251, endPoint x: 177, endPoint y: 198, distance: 53.6
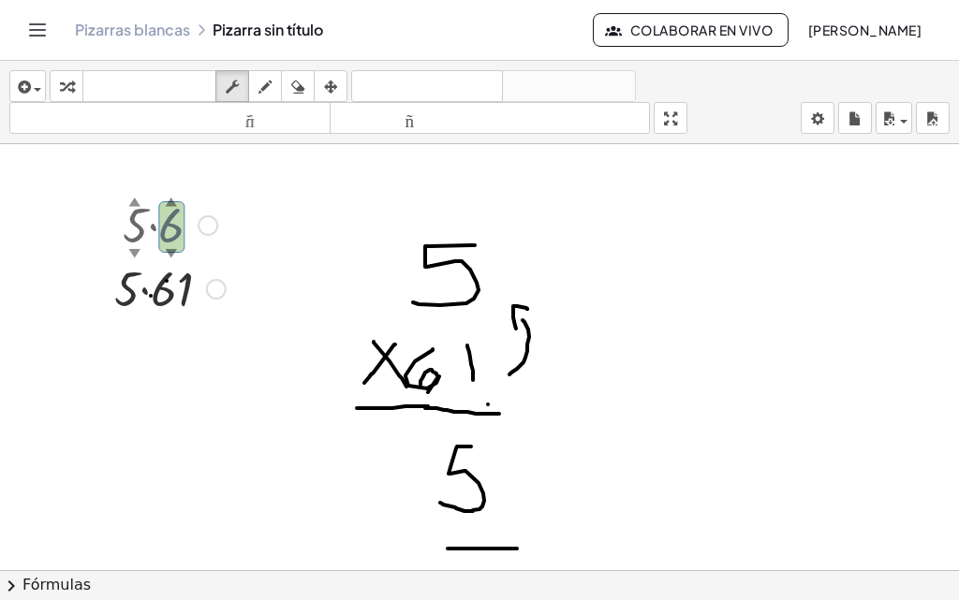
click at [158, 198] on div "6 ▲ ▼" at bounding box center [158, 198] width 0 height 0
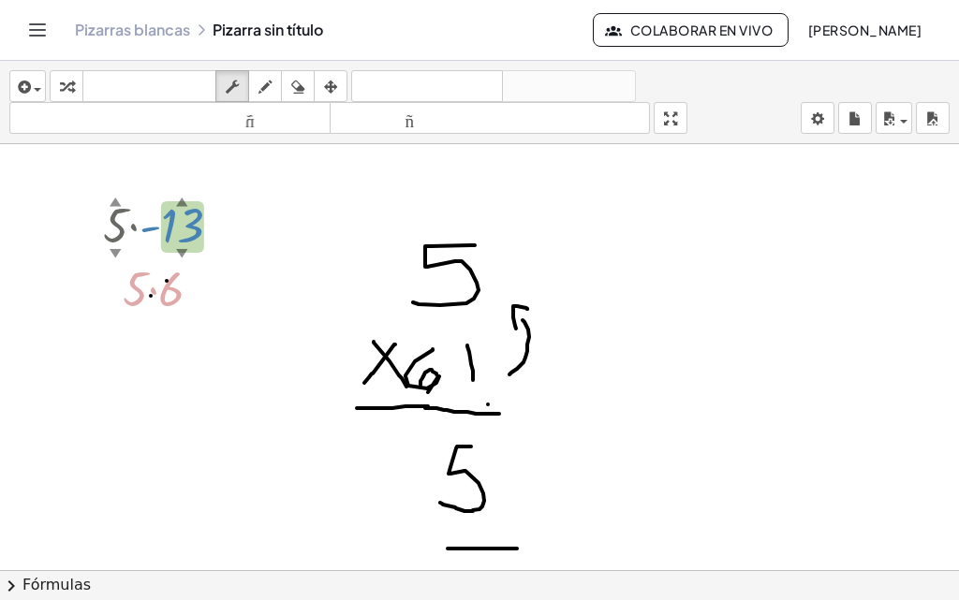
drag, startPoint x: 177, startPoint y: 198, endPoint x: 169, endPoint y: 315, distance: 118.3
click at [154, 226] on div "· 5 ▲ ▼ · 13 ▲ ▼ - Regresa a esta línea Copiar línea como LaTeX Derivación de c…" at bounding box center [154, 226] width 0 height 0
click at [172, 210] on div at bounding box center [170, 224] width 153 height 64
drag, startPoint x: 215, startPoint y: 285, endPoint x: 183, endPoint y: 300, distance: 36.0
click at [215, 286] on div at bounding box center [208, 289] width 21 height 21
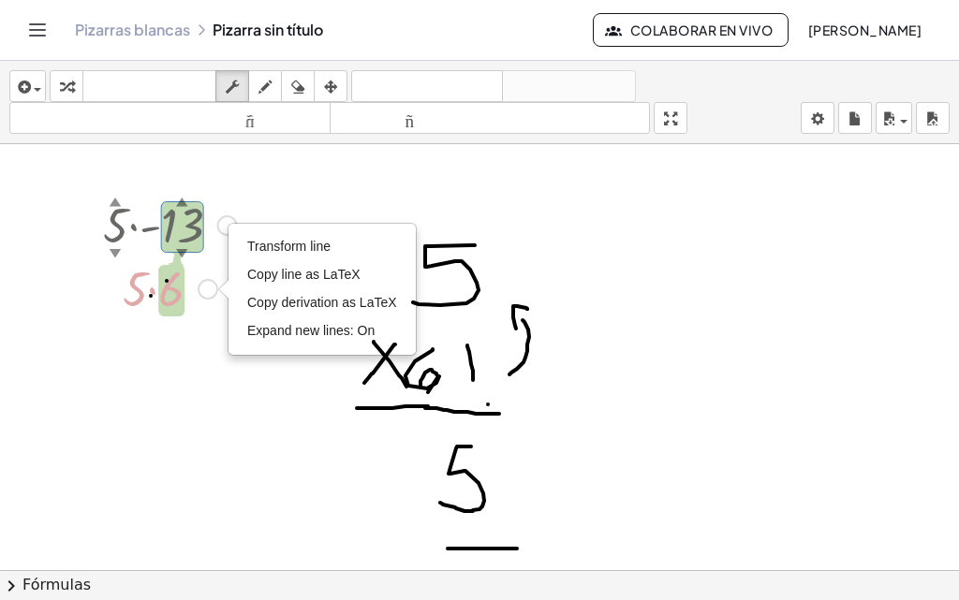
click at [172, 300] on div at bounding box center [170, 288] width 136 height 64
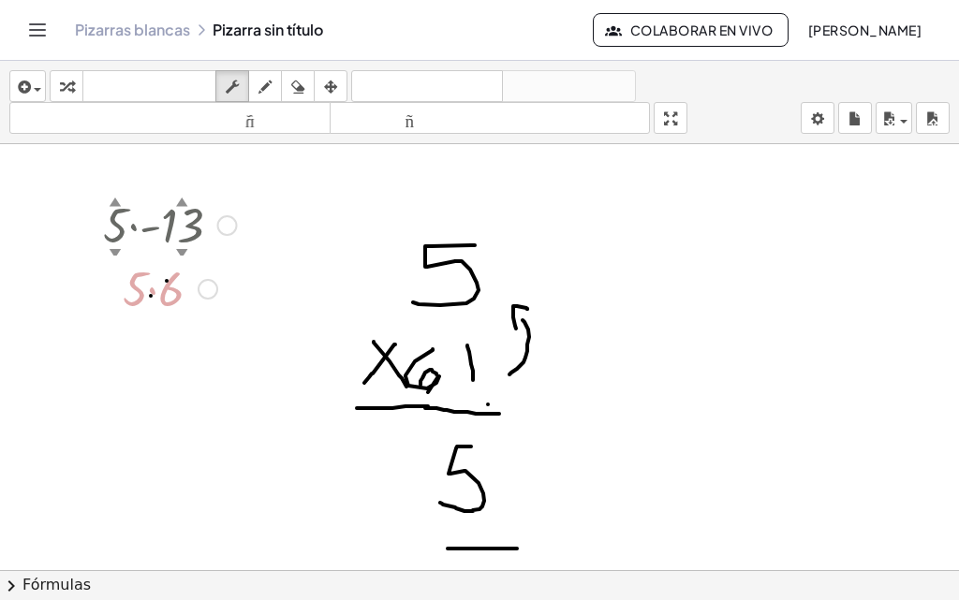
drag, startPoint x: 172, startPoint y: 300, endPoint x: 174, endPoint y: 327, distance: 27.2
click at [174, 327] on div "· 5 ▲ ▼ · 13 ▲ ▼ - Regresa a esta línea Copiar línea como LaTeX Derivación de c…" at bounding box center [479, 593] width 959 height 899
click at [207, 289] on div "Línea de transformación Copiar línea como LaTeX Derivación de copia como LaTeX …" at bounding box center [208, 289] width 21 height 21
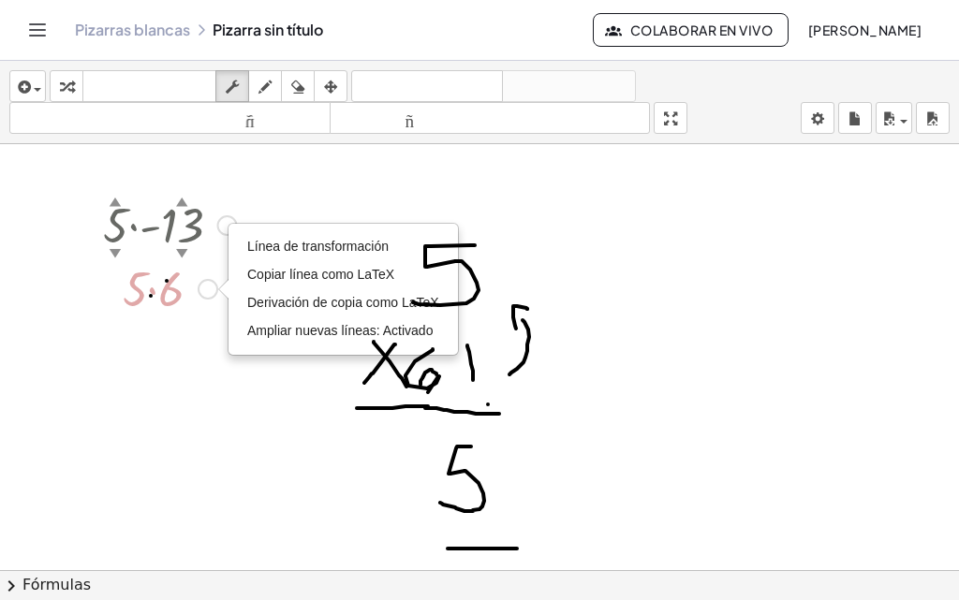
click at [201, 281] on div "Línea de transformación Copiar línea como LaTeX Derivación de copia como LaTeX …" at bounding box center [208, 289] width 21 height 21
click at [162, 281] on div at bounding box center [170, 288] width 153 height 64
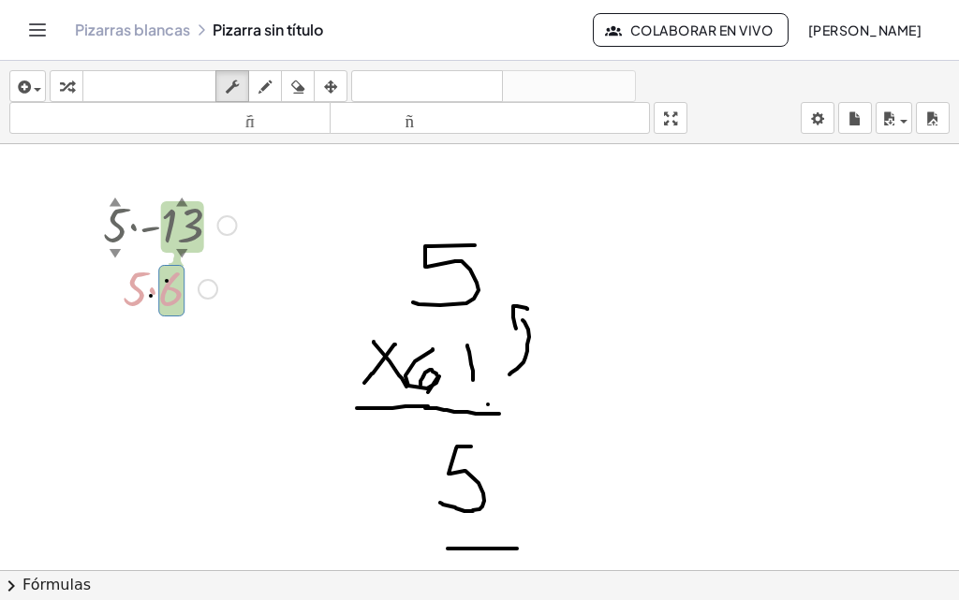
click at [169, 312] on div at bounding box center [170, 288] width 153 height 64
click at [140, 277] on div at bounding box center [170, 288] width 153 height 64
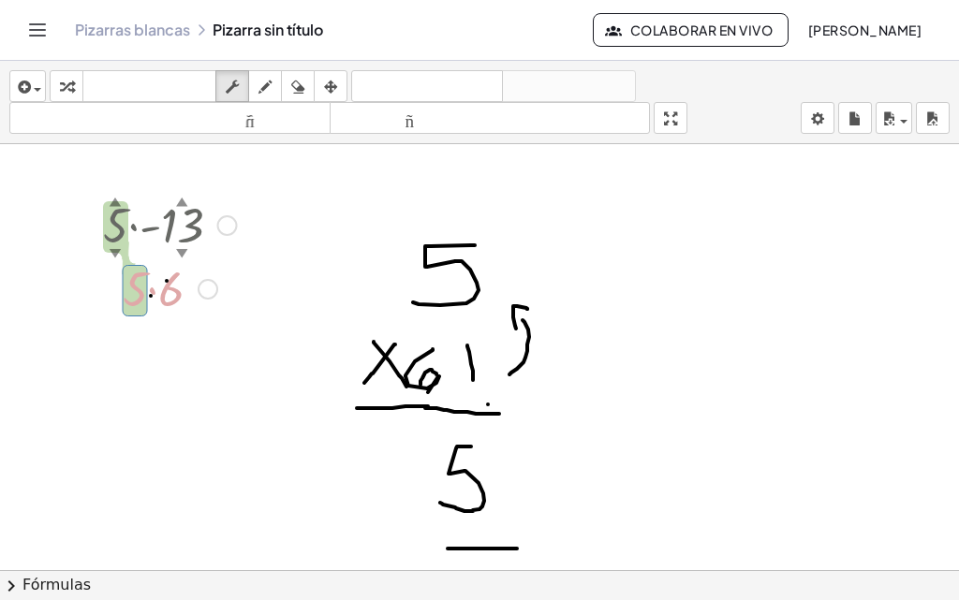
click at [160, 302] on div at bounding box center [170, 288] width 153 height 64
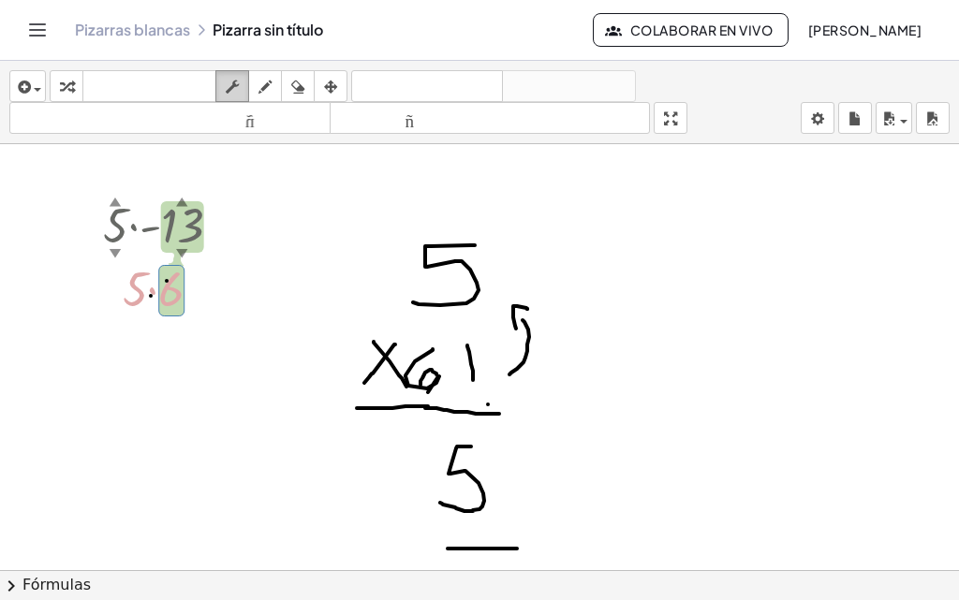
click at [223, 81] on div "button" at bounding box center [232, 86] width 24 height 22
click at [219, 227] on div "Regresa a esta línea Copiar línea como LaTeX Derivación de copia como LaTeX" at bounding box center [227, 225] width 21 height 21
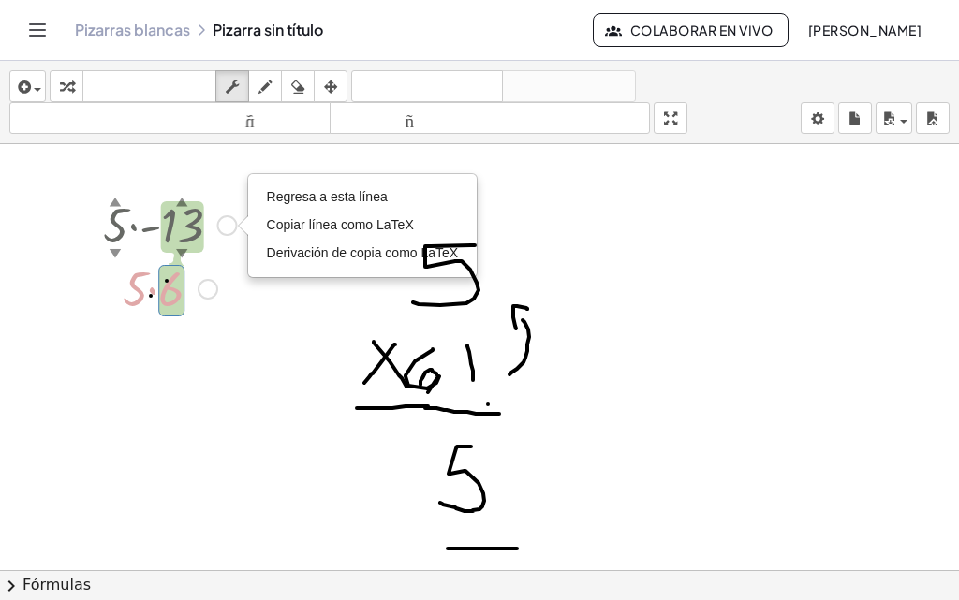
click at [244, 320] on div "· 5 ▲ ▼ · 13 ▲ ▼ - Regresa a esta línea Copiar línea como LaTeX Derivación de c…" at bounding box center [163, 255] width 176 height 137
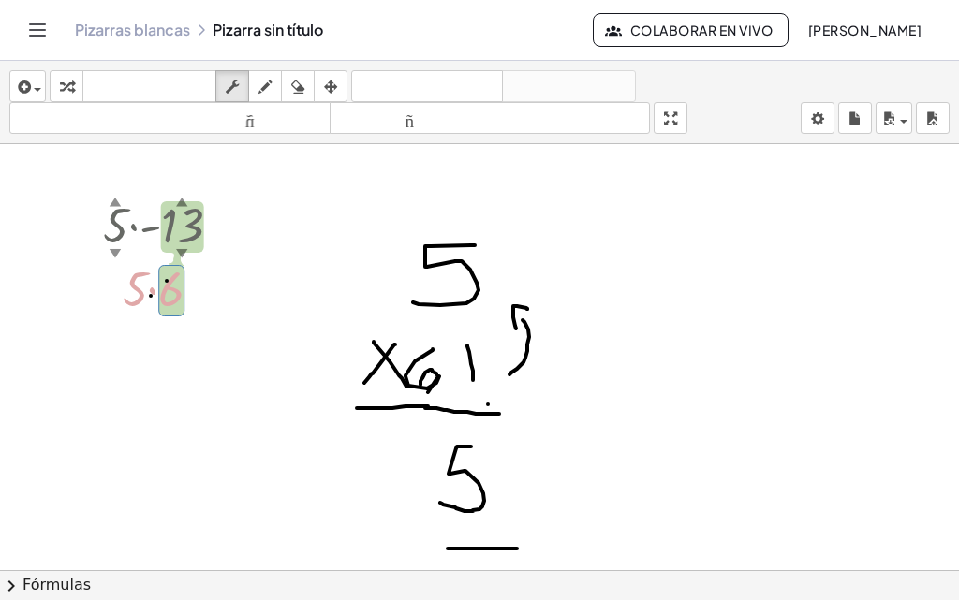
click at [152, 151] on div at bounding box center [479, 593] width 959 height 899
click at [165, 288] on div at bounding box center [170, 288] width 153 height 64
click at [202, 293] on div "Línea de transformación Copiar línea como LaTeX Derivación de copia como LaTeX …" at bounding box center [208, 289] width 21 height 21
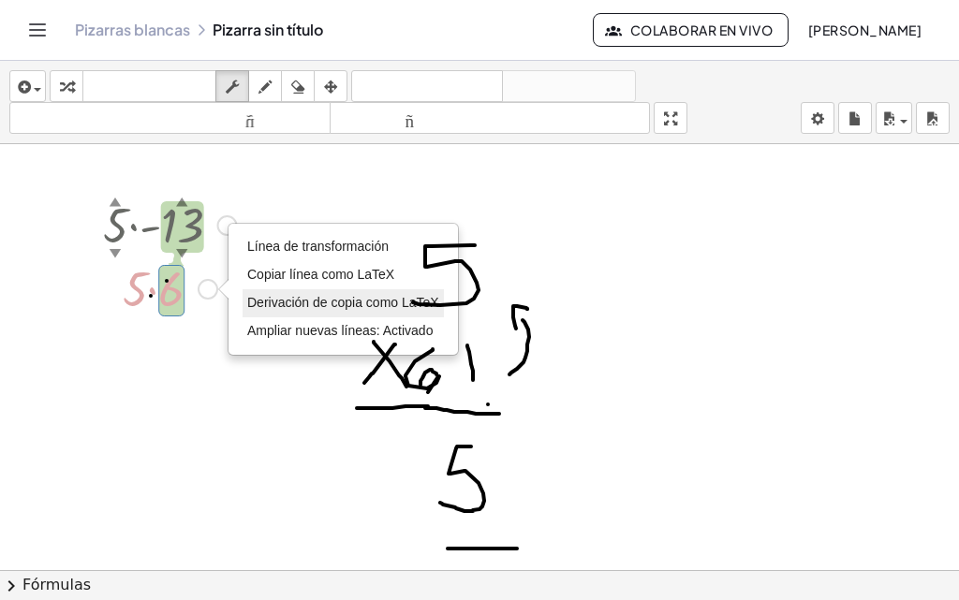
click at [309, 299] on font "Derivación de copia como LaTeX" at bounding box center [343, 302] width 192 height 15
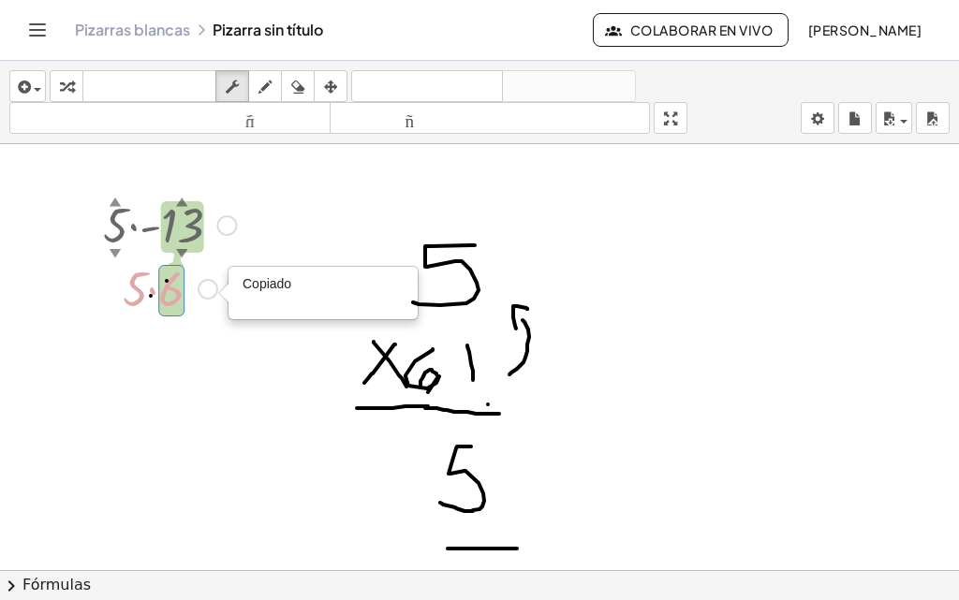
click at [278, 283] on font "Copiado" at bounding box center [266, 284] width 49 height 15
click at [172, 290] on div at bounding box center [170, 288] width 153 height 64
click at [202, 287] on div "Copiado done" at bounding box center [208, 289] width 21 height 21
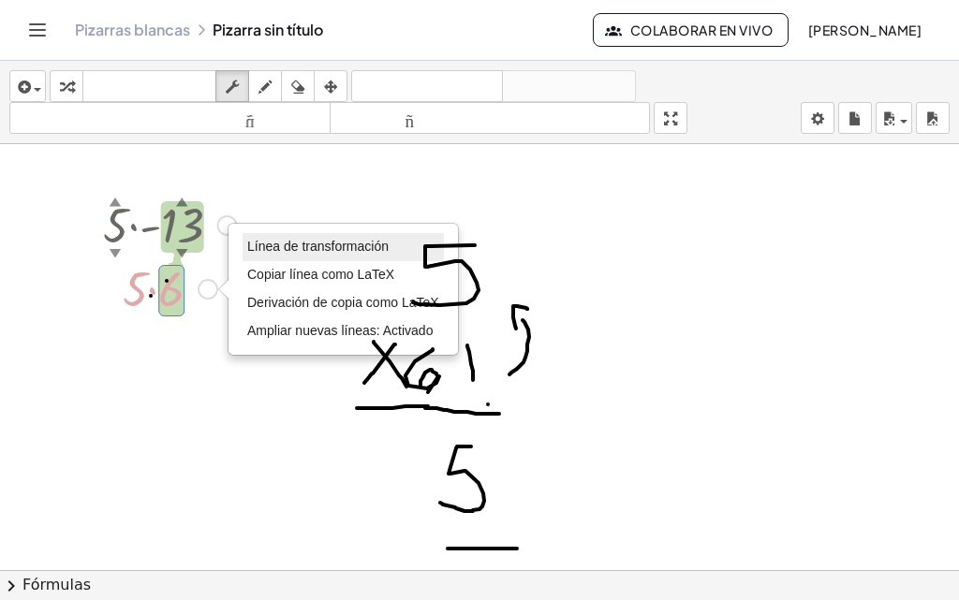
click at [297, 255] on li "Línea de transformación" at bounding box center [342, 247] width 201 height 28
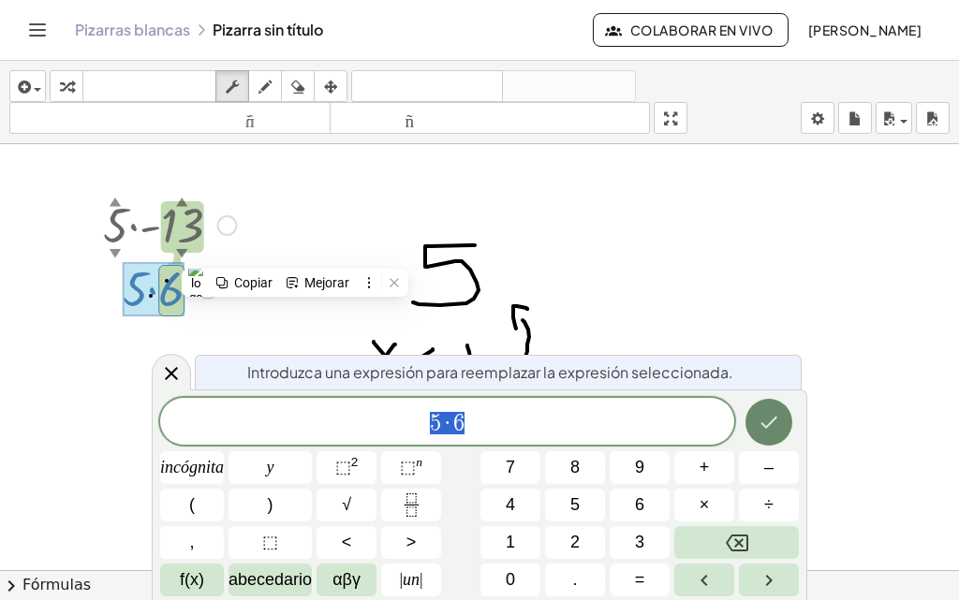
click at [763, 421] on icon "Hecho" at bounding box center [768, 422] width 22 height 22
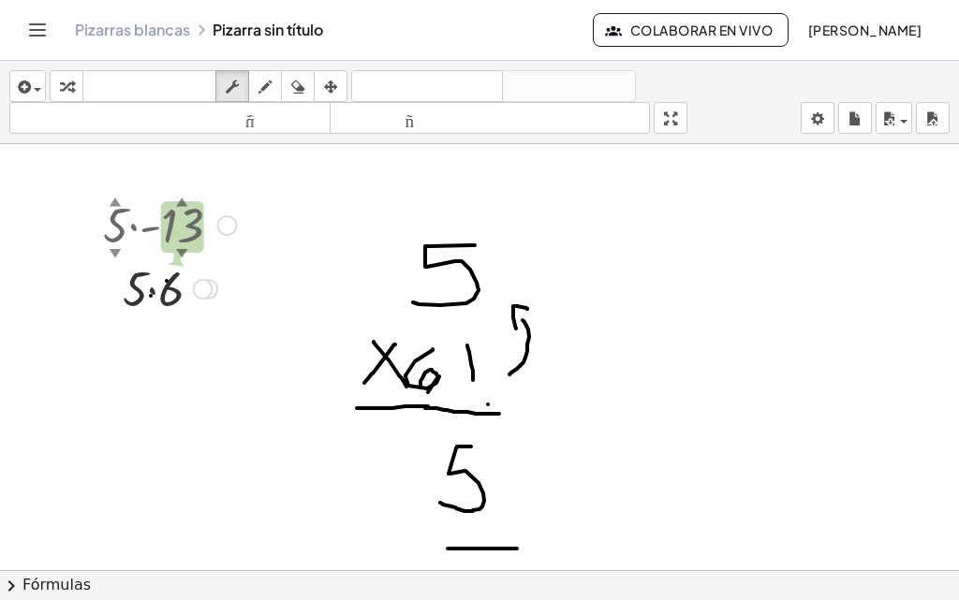
click at [174, 291] on div at bounding box center [170, 288] width 153 height 64
click at [149, 291] on div at bounding box center [170, 288] width 153 height 64
drag, startPoint x: 127, startPoint y: 283, endPoint x: 158, endPoint y: 295, distance: 33.2
click at [156, 295] on div at bounding box center [170, 288] width 153 height 64
drag, startPoint x: 164, startPoint y: 290, endPoint x: 111, endPoint y: 289, distance: 52.4
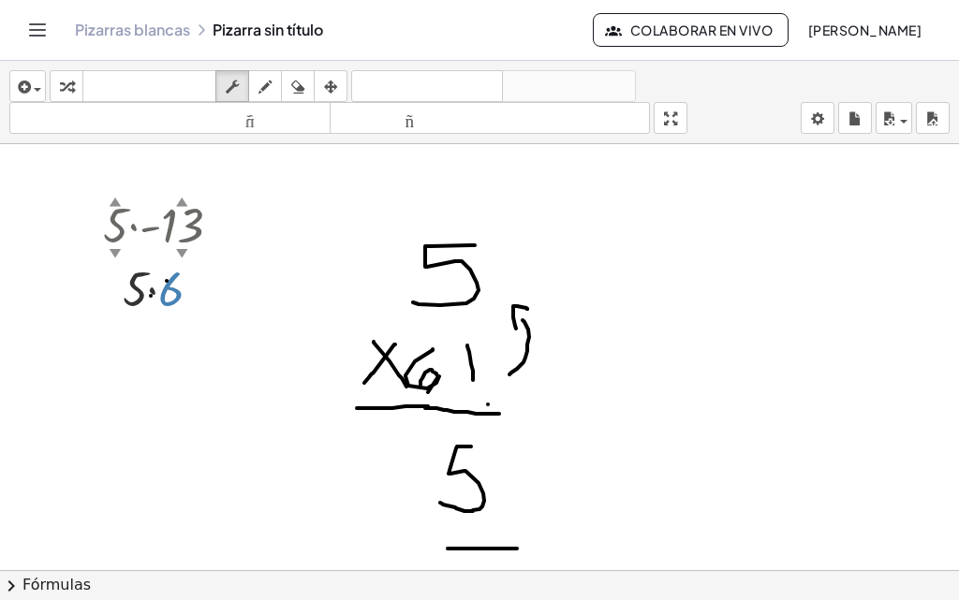
click at [112, 289] on div at bounding box center [170, 288] width 153 height 64
drag, startPoint x: 134, startPoint y: 293, endPoint x: 184, endPoint y: 289, distance: 50.7
click at [184, 288] on div at bounding box center [170, 288] width 153 height 64
click at [175, 295] on div at bounding box center [170, 288] width 153 height 64
drag, startPoint x: 130, startPoint y: 286, endPoint x: 169, endPoint y: 282, distance: 39.5
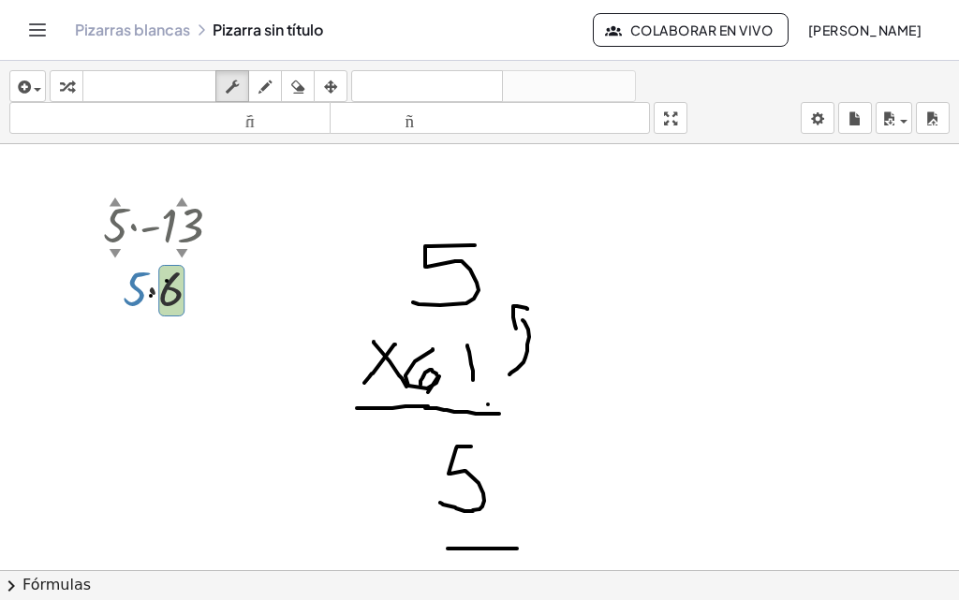
click at [169, 282] on div at bounding box center [170, 288] width 153 height 64
drag, startPoint x: 169, startPoint y: 282, endPoint x: 123, endPoint y: 294, distance: 48.4
click at [123, 294] on div at bounding box center [170, 288] width 153 height 64
click at [205, 292] on div at bounding box center [203, 289] width 21 height 21
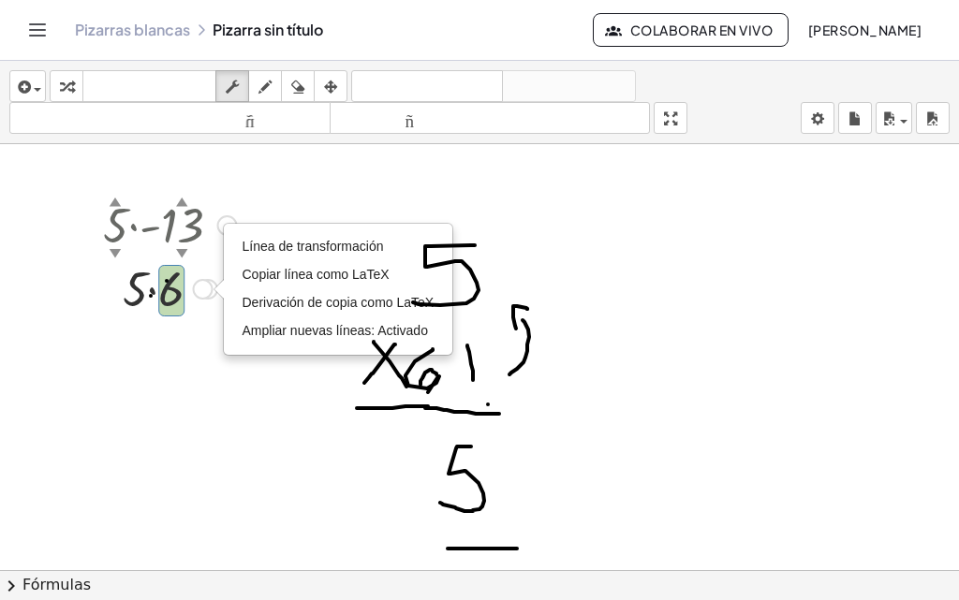
click at [205, 292] on div "Línea de transformación Copiar línea como LaTeX Derivación de copia como LaTeX …" at bounding box center [203, 289] width 21 height 21
click at [205, 338] on div at bounding box center [479, 593] width 959 height 899
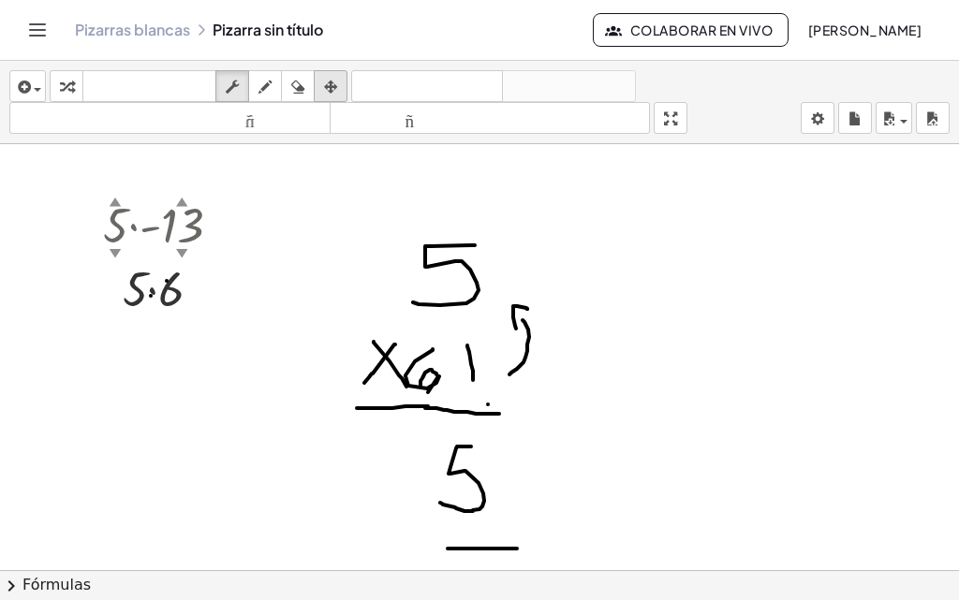
click at [328, 84] on icon "button" at bounding box center [330, 87] width 13 height 22
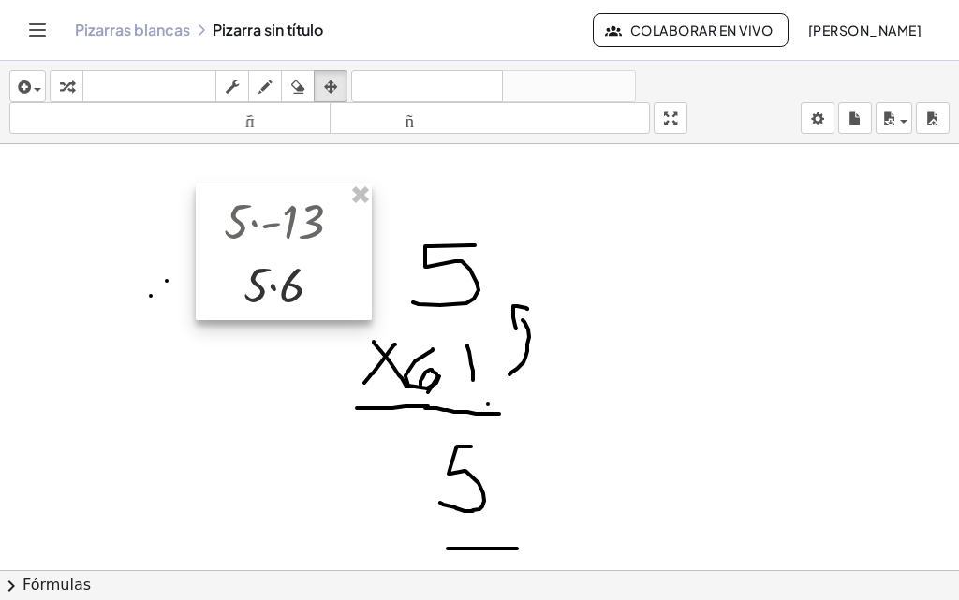
drag, startPoint x: 196, startPoint y: 234, endPoint x: 317, endPoint y: 229, distance: 121.8
click at [317, 230] on div at bounding box center [284, 251] width 176 height 137
click at [406, 220] on div at bounding box center [479, 593] width 959 height 899
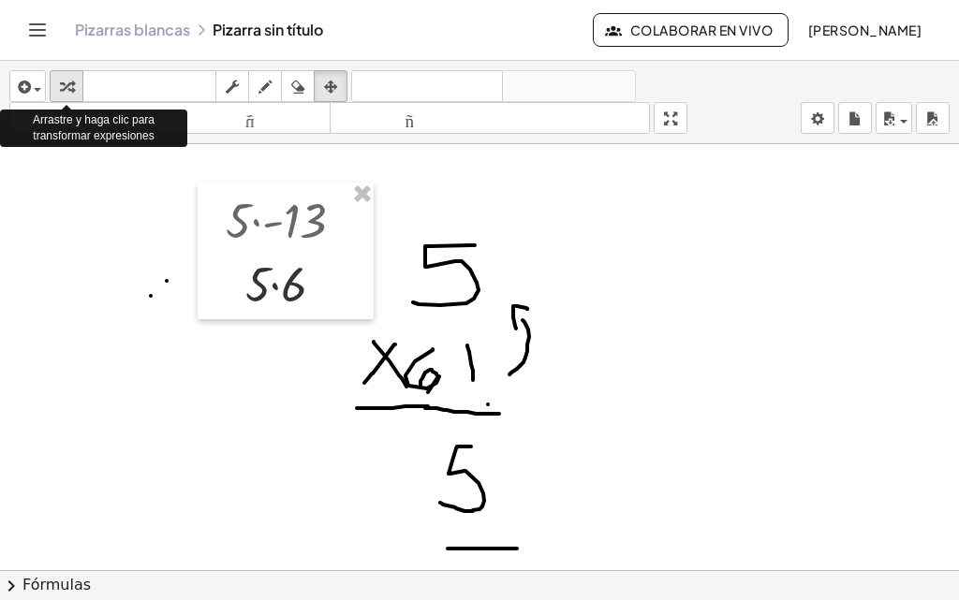
click at [72, 90] on icon "button" at bounding box center [66, 87] width 13 height 22
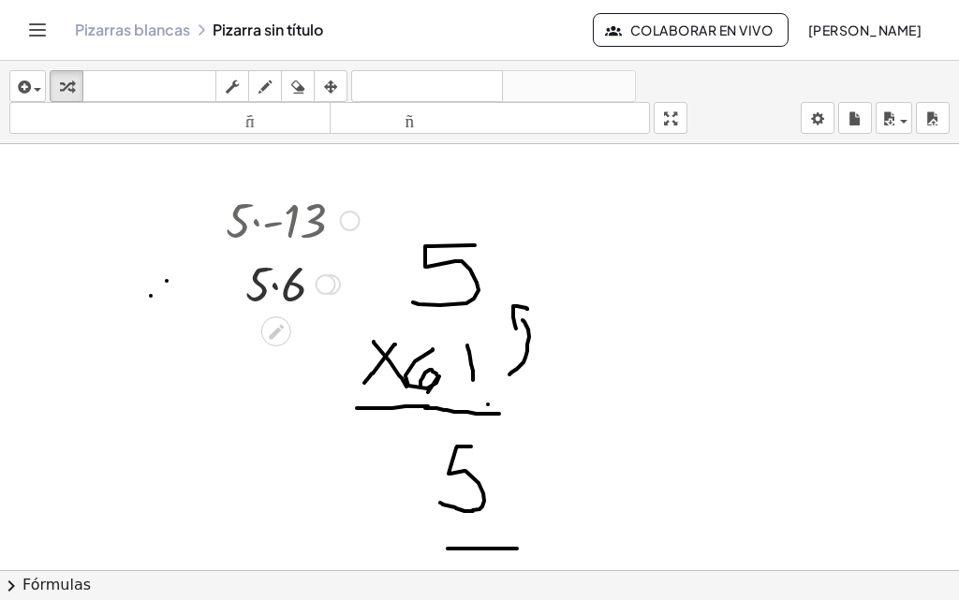
click at [296, 290] on div at bounding box center [292, 283] width 153 height 64
click at [323, 213] on div at bounding box center [292, 219] width 153 height 64
click at [288, 222] on div at bounding box center [292, 219] width 153 height 64
click at [256, 217] on div at bounding box center [292, 219] width 153 height 64
click at [255, 217] on div at bounding box center [292, 219] width 153 height 64
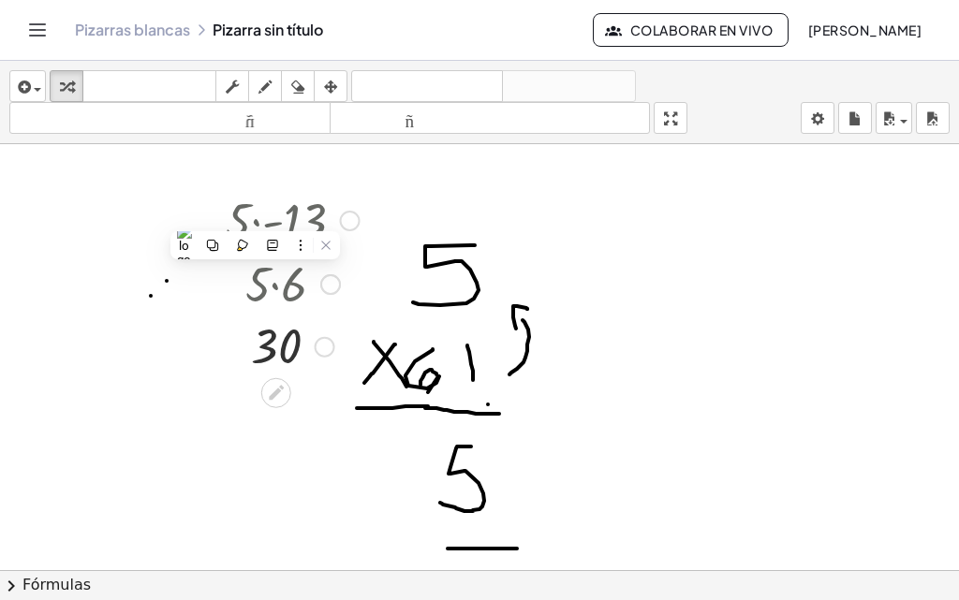
drag, startPoint x: 284, startPoint y: 313, endPoint x: 281, endPoint y: 325, distance: 12.5
click at [276, 221] on div "· 5 · 13 - Regresa a esta línea Copiar línea como LaTeX Derivación de copia com…" at bounding box center [276, 221] width 0 height 0
click at [279, 344] on html "Actividades matemáticas fáciles de comprender Pizarras blancas Clases Cuenta ve…" at bounding box center [479, 300] width 959 height 600
click at [271, 361] on div at bounding box center [292, 346] width 153 height 62
drag, startPoint x: 271, startPoint y: 364, endPoint x: 271, endPoint y: 353, distance: 11.2
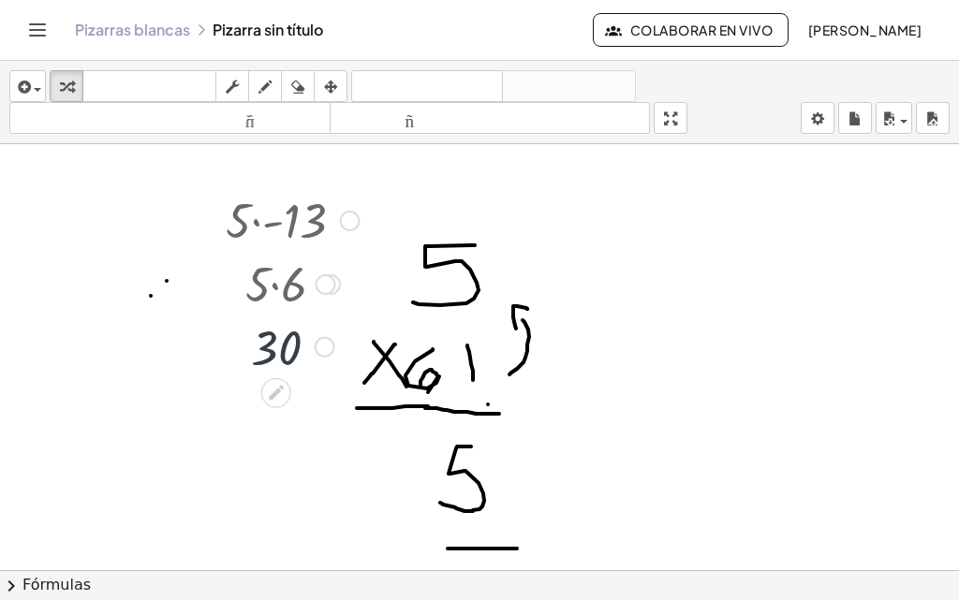
click at [271, 357] on div at bounding box center [292, 346] width 153 height 62
drag, startPoint x: 271, startPoint y: 349, endPoint x: 276, endPoint y: 334, distance: 15.7
click at [276, 334] on div at bounding box center [292, 346] width 153 height 62
drag, startPoint x: 276, startPoint y: 334, endPoint x: 49, endPoint y: 454, distance: 257.1
click at [51, 455] on div "· 5 · 13 - Regresa a esta línea Copiar línea como LaTeX Derivación de copia com…" at bounding box center [479, 593] width 959 height 899
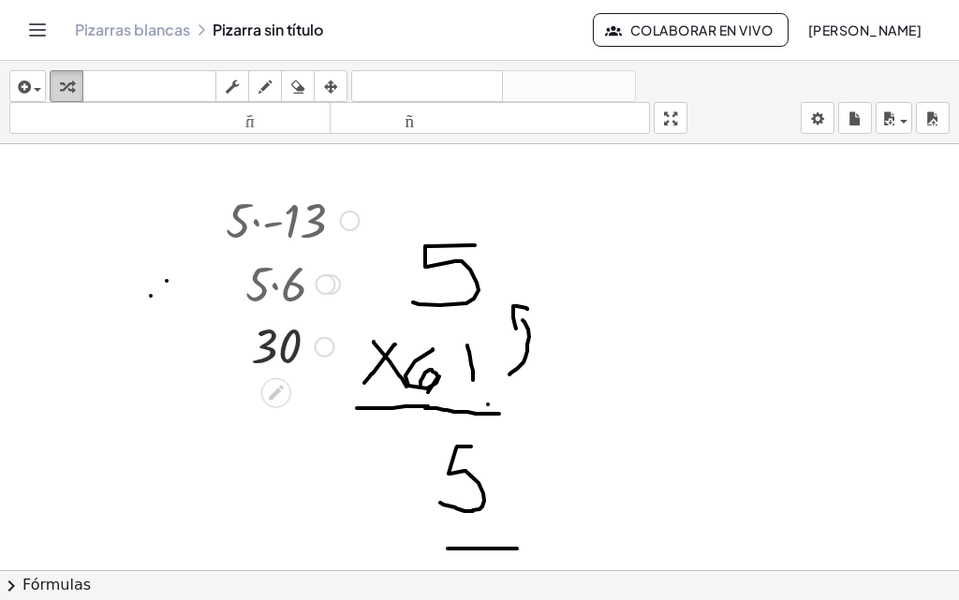
click at [69, 86] on icon "button" at bounding box center [66, 87] width 13 height 22
